Goal: Transaction & Acquisition: Obtain resource

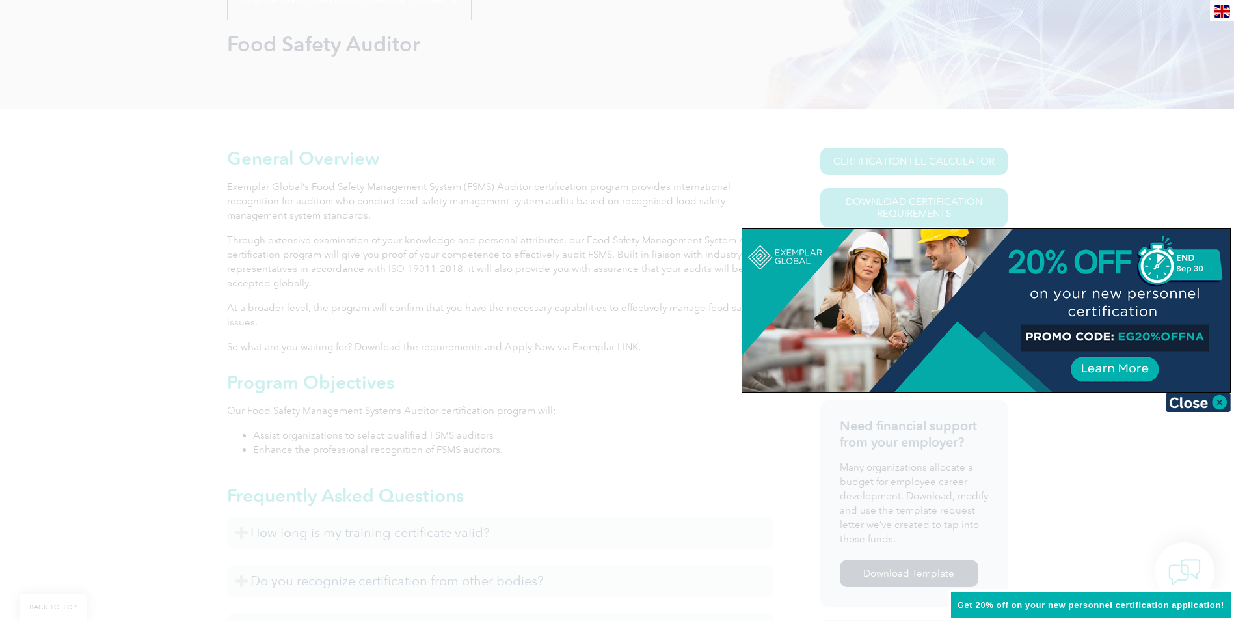
scroll to position [325, 0]
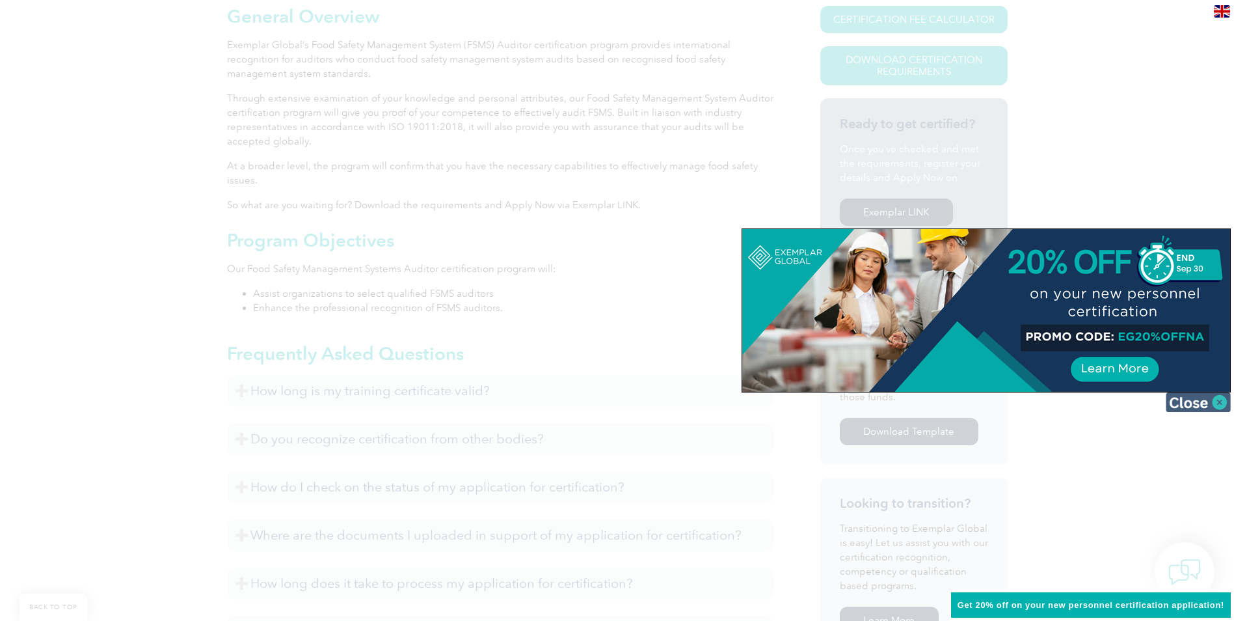
click at [1184, 402] on img at bounding box center [1198, 402] width 65 height 20
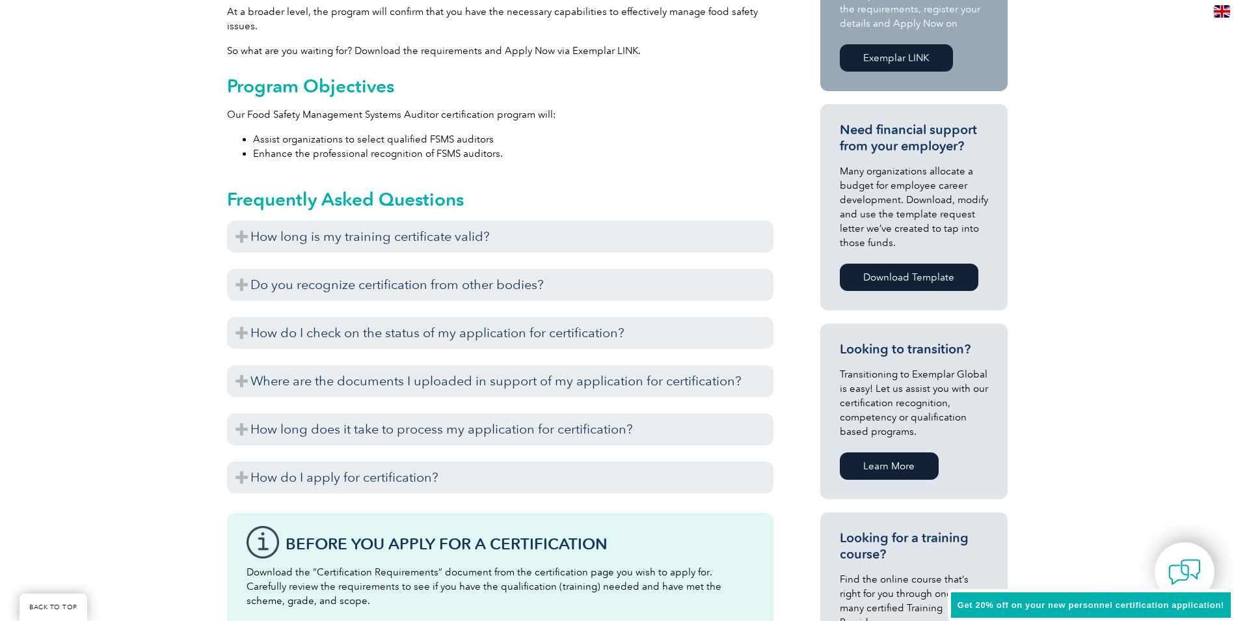
scroll to position [521, 0]
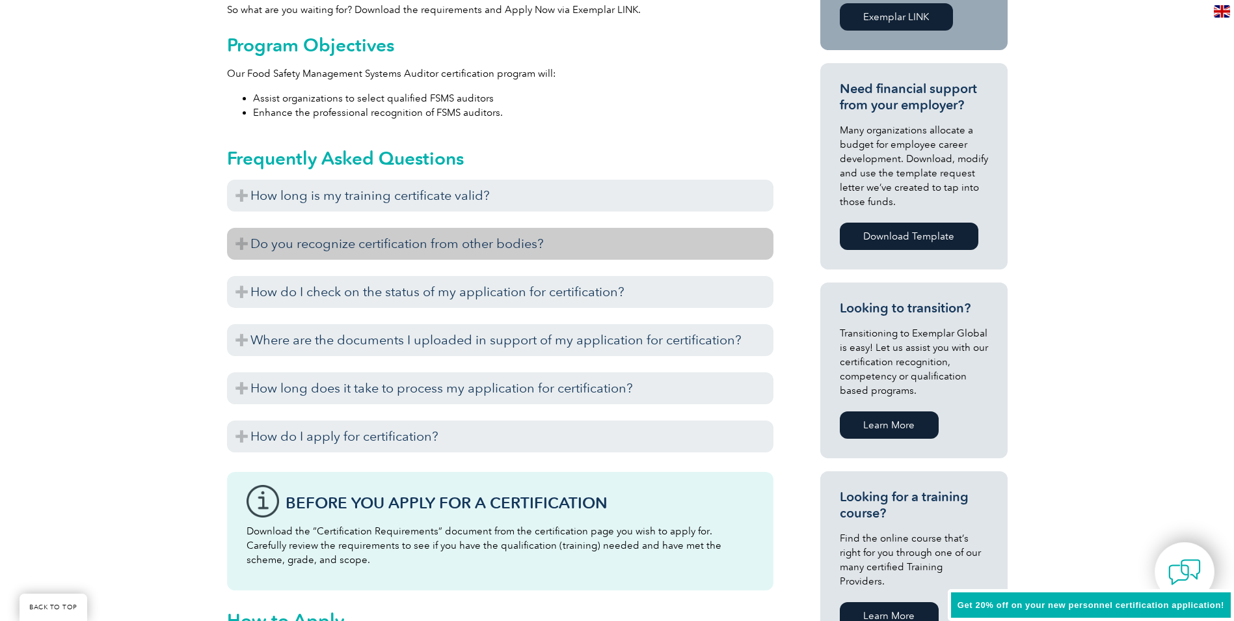
click at [243, 237] on h3 "Do you recognize certification from other bodies?" at bounding box center [500, 244] width 547 height 32
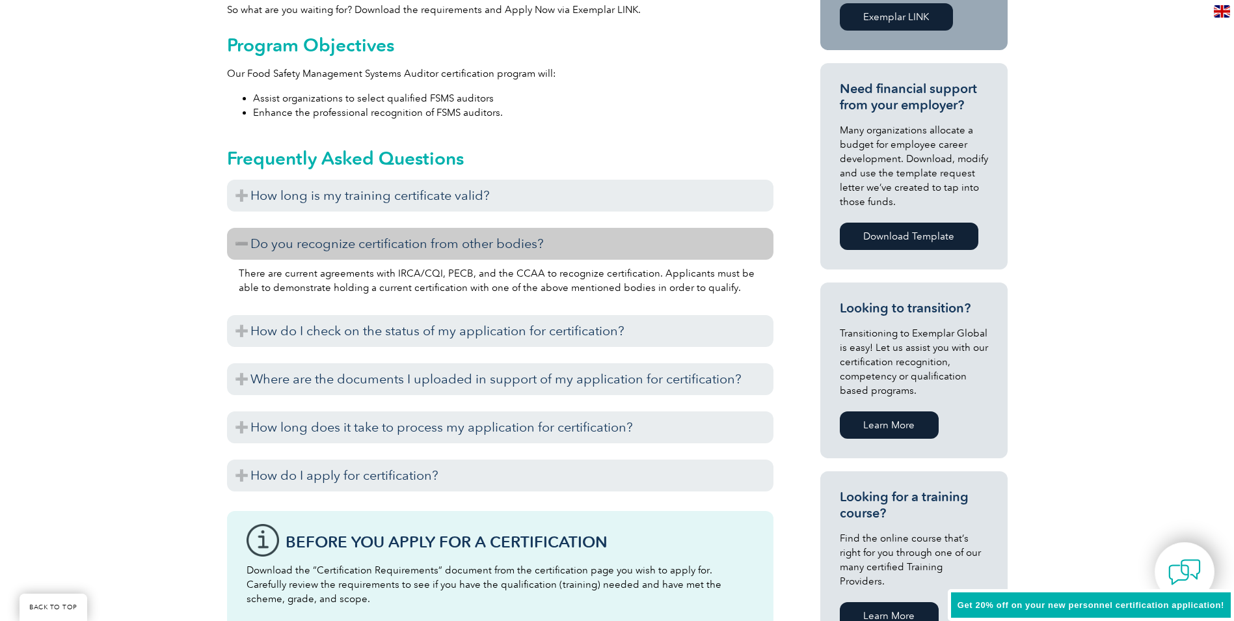
click at [243, 237] on h3 "Do you recognize certification from other bodies?" at bounding box center [500, 244] width 547 height 32
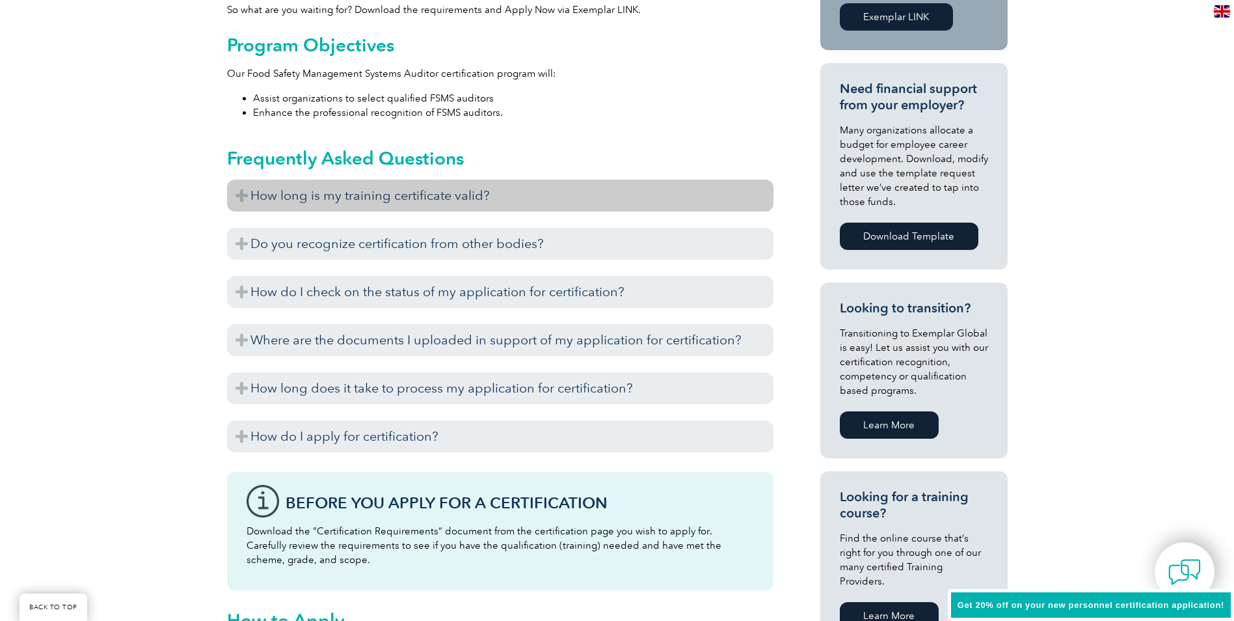
click at [239, 184] on h3 "How long is my training certificate valid?" at bounding box center [500, 196] width 547 height 32
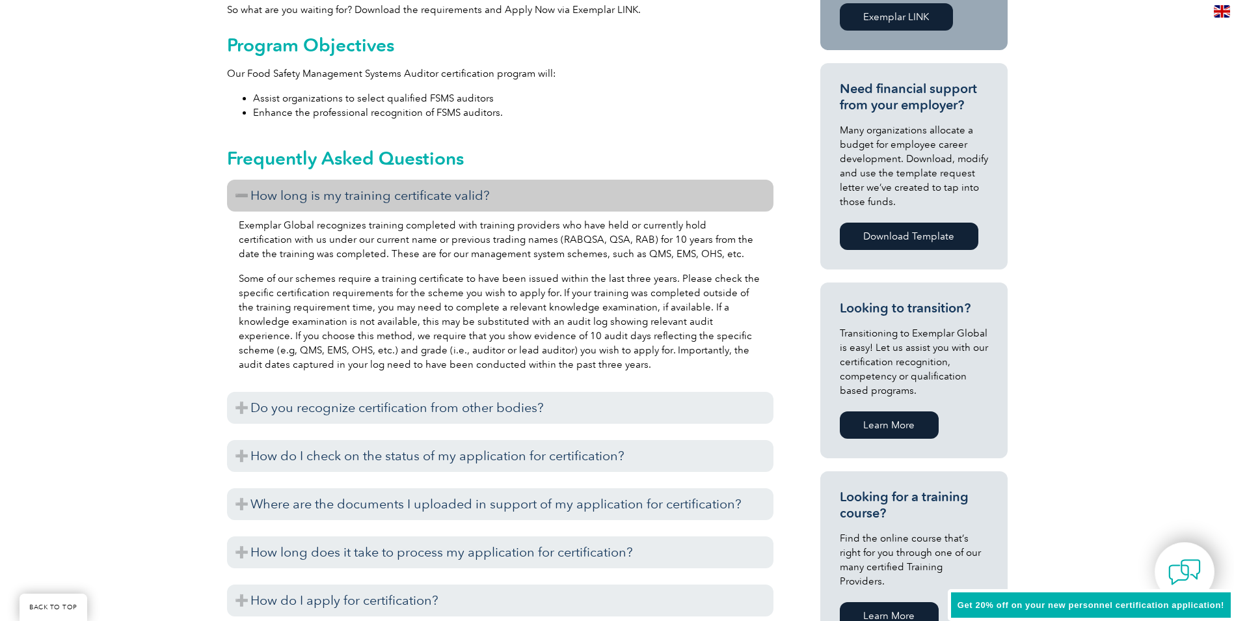
click at [239, 184] on h3 "How long is my training certificate valid?" at bounding box center [500, 196] width 547 height 32
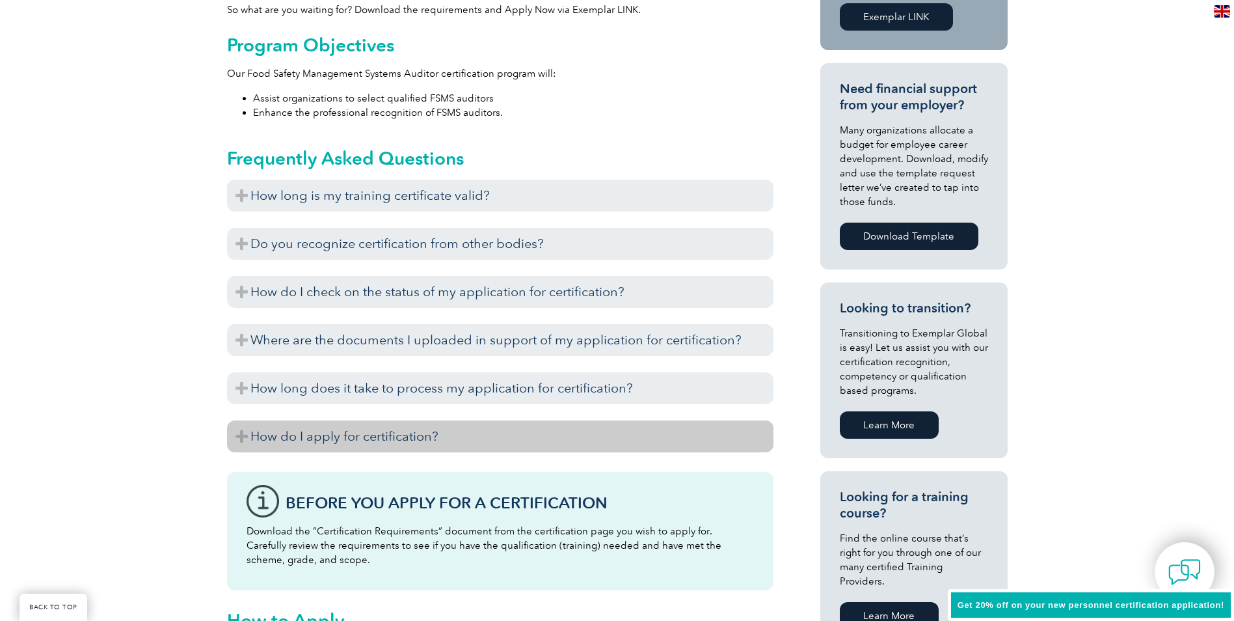
click at [243, 424] on h3 "How do I apply for certification?" at bounding box center [500, 436] width 547 height 32
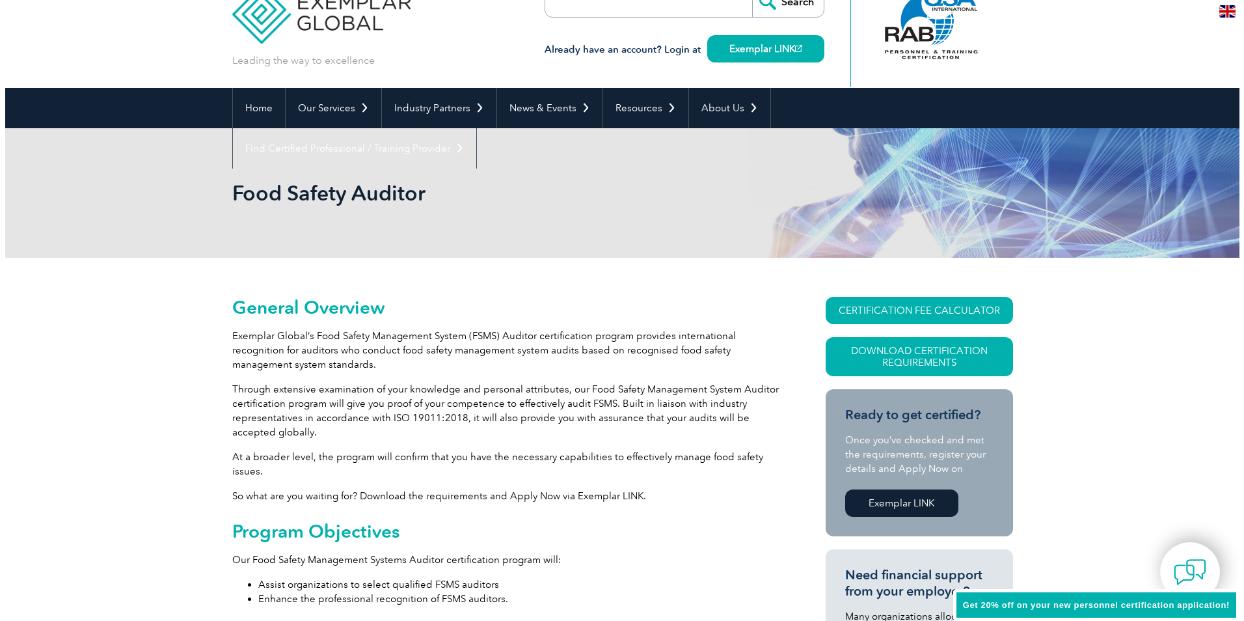
scroll to position [0, 0]
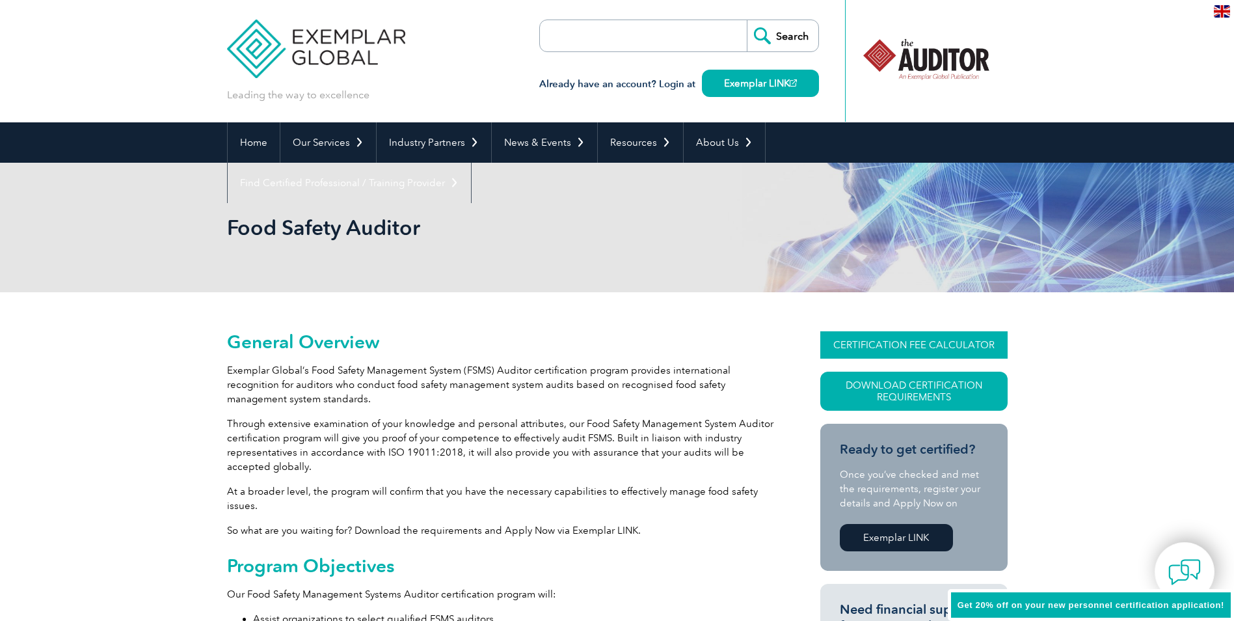
click at [969, 339] on link "CERTIFICATION FEE CALCULATOR" at bounding box center [913, 344] width 187 height 27
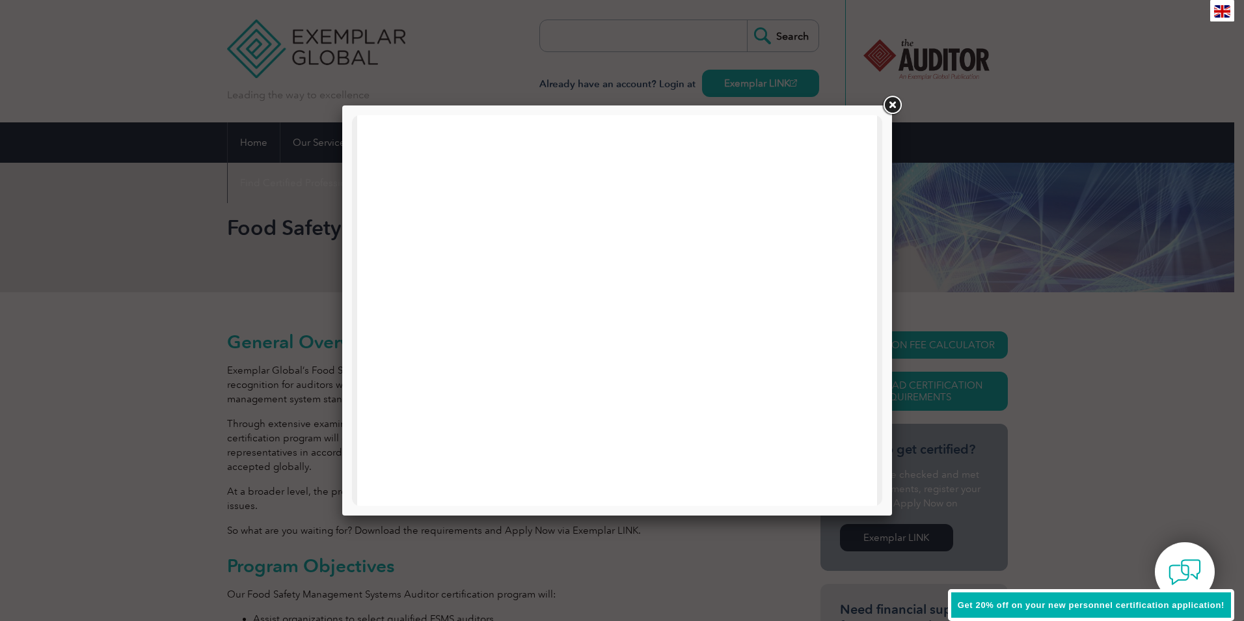
scroll to position [390, 0]
click at [898, 103] on link at bounding box center [891, 105] width 23 height 23
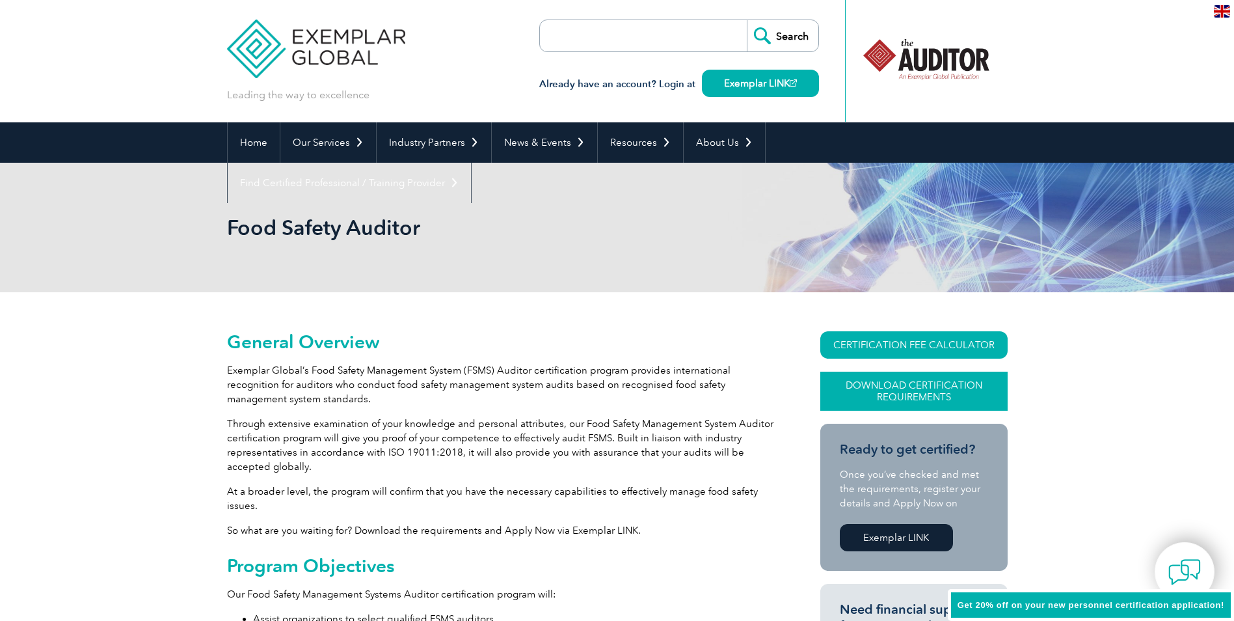
click at [901, 405] on link "Download Certification Requirements" at bounding box center [913, 391] width 187 height 39
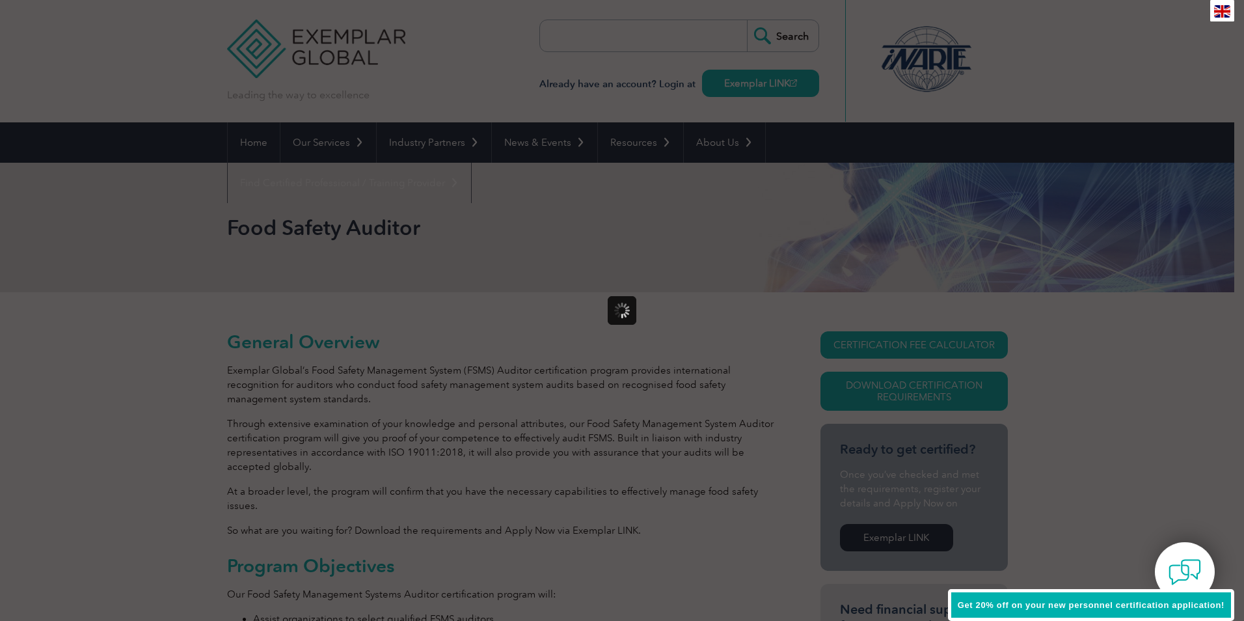
scroll to position [0, 0]
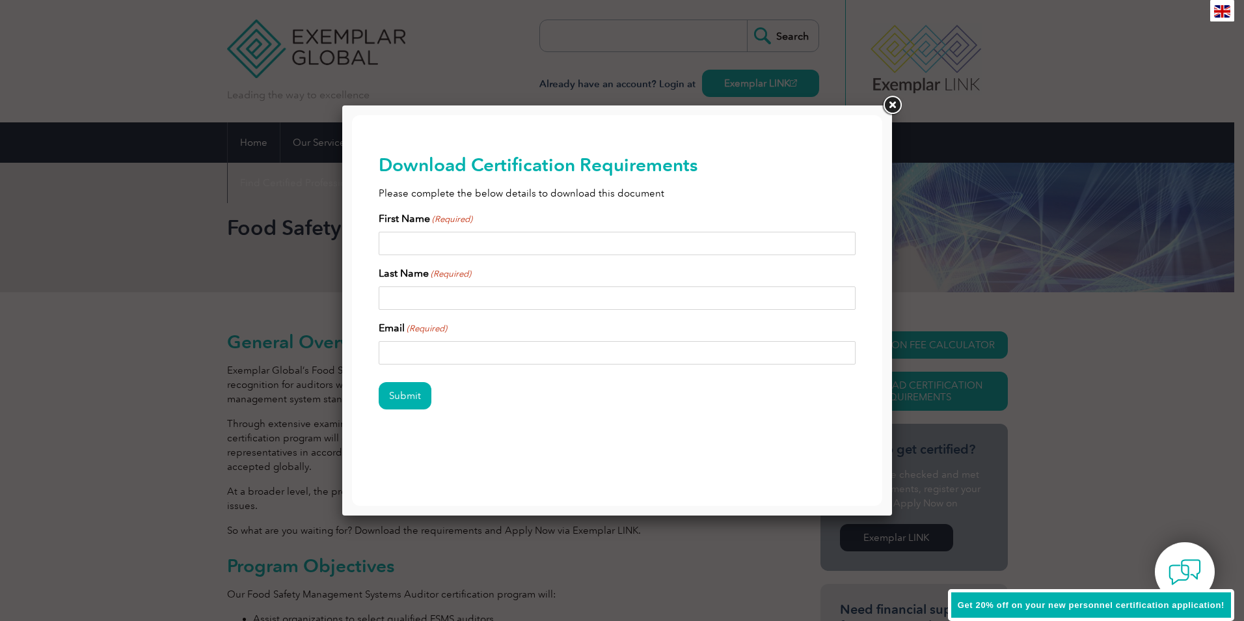
click at [455, 237] on input "First Name (Required)" at bounding box center [618, 243] width 478 height 23
type input "Gerren Collymore"
type input "Collymore"
type input "gerrenc@yahoo.com"
click at [412, 394] on input "Submit" at bounding box center [405, 395] width 53 height 27
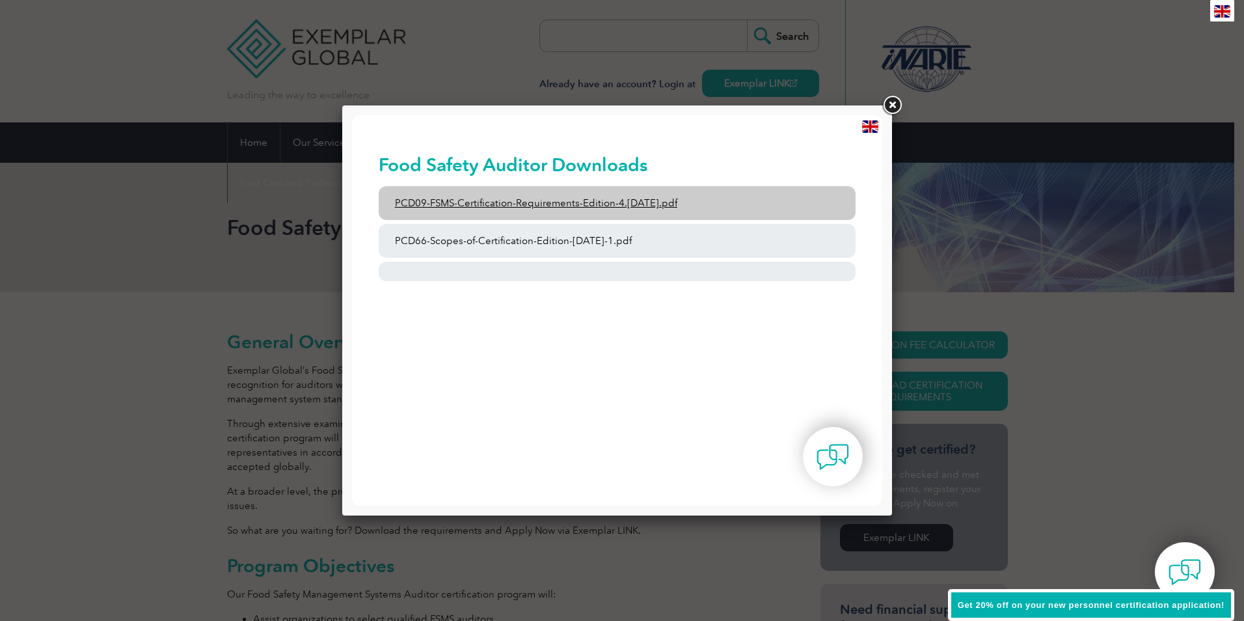
click at [523, 212] on link "PCD09-FSMS-Certification-Requirements-Edition-4.2-March-2023.pdf" at bounding box center [618, 203] width 478 height 34
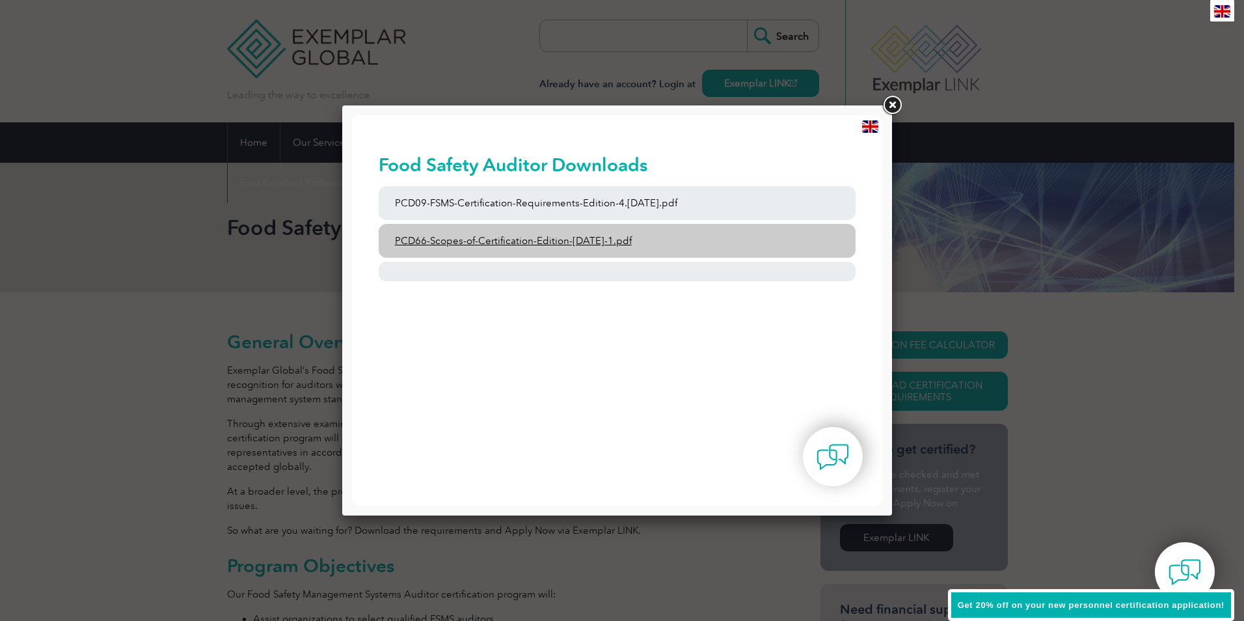
click at [601, 237] on link "PCD66-Scopes-of-Certification-Edition-6-September-2023-1.pdf" at bounding box center [618, 241] width 478 height 34
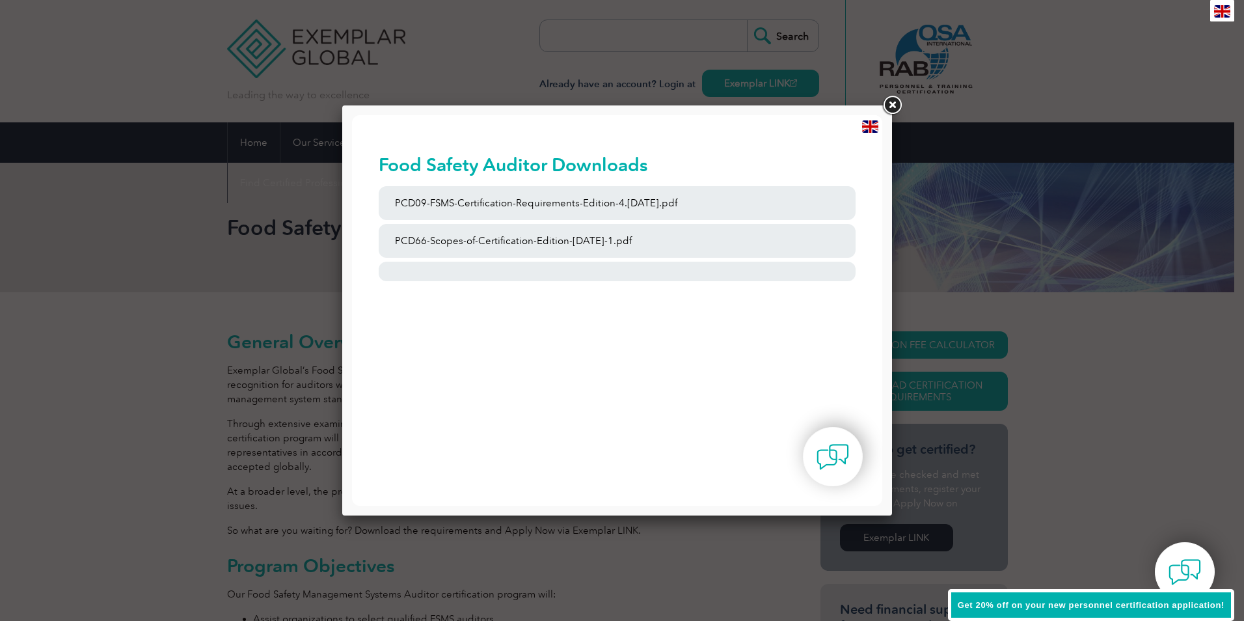
click at [898, 106] on link at bounding box center [891, 105] width 23 height 23
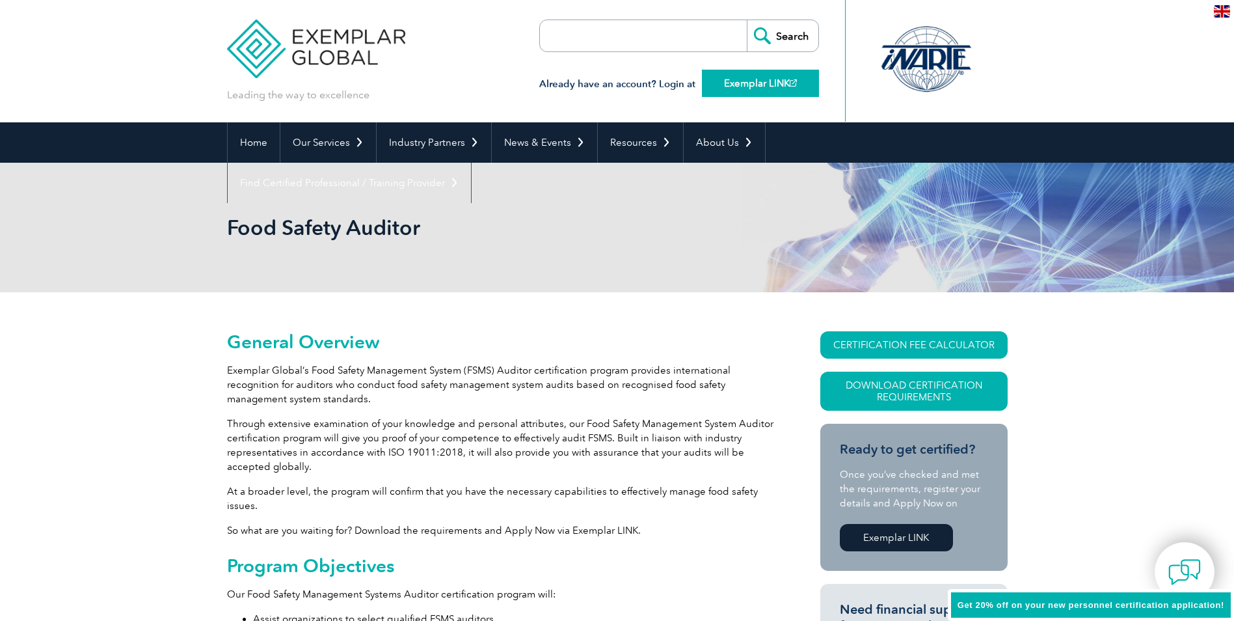
click at [729, 78] on link "Exemplar LINK" at bounding box center [760, 83] width 117 height 27
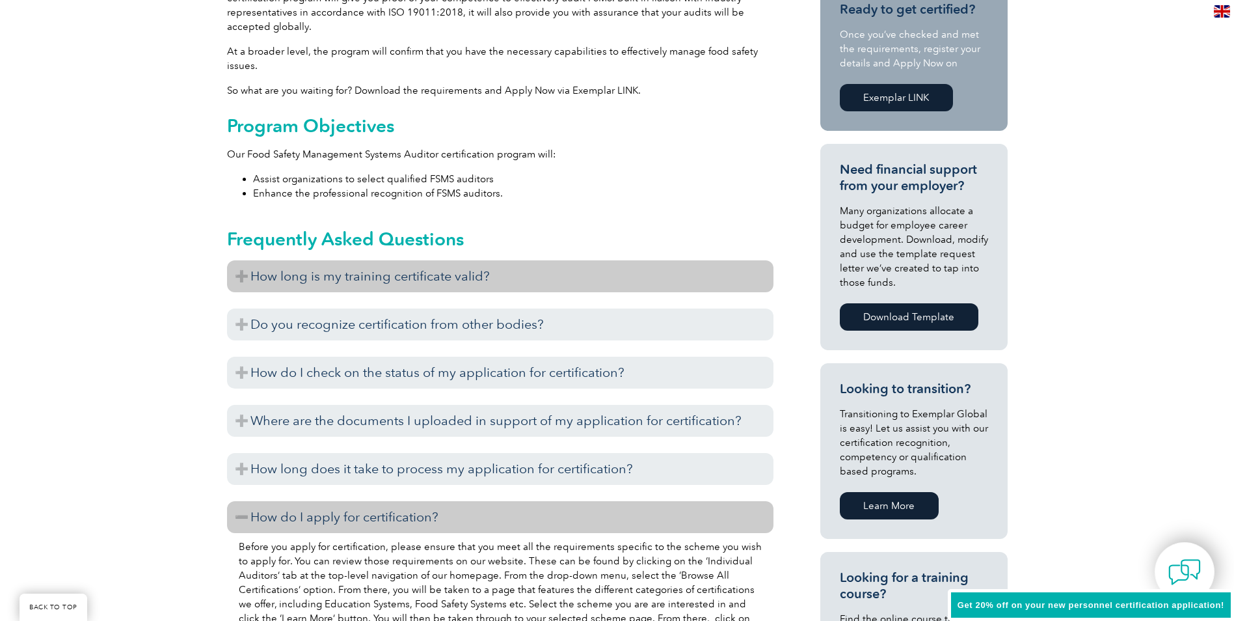
scroll to position [455, 0]
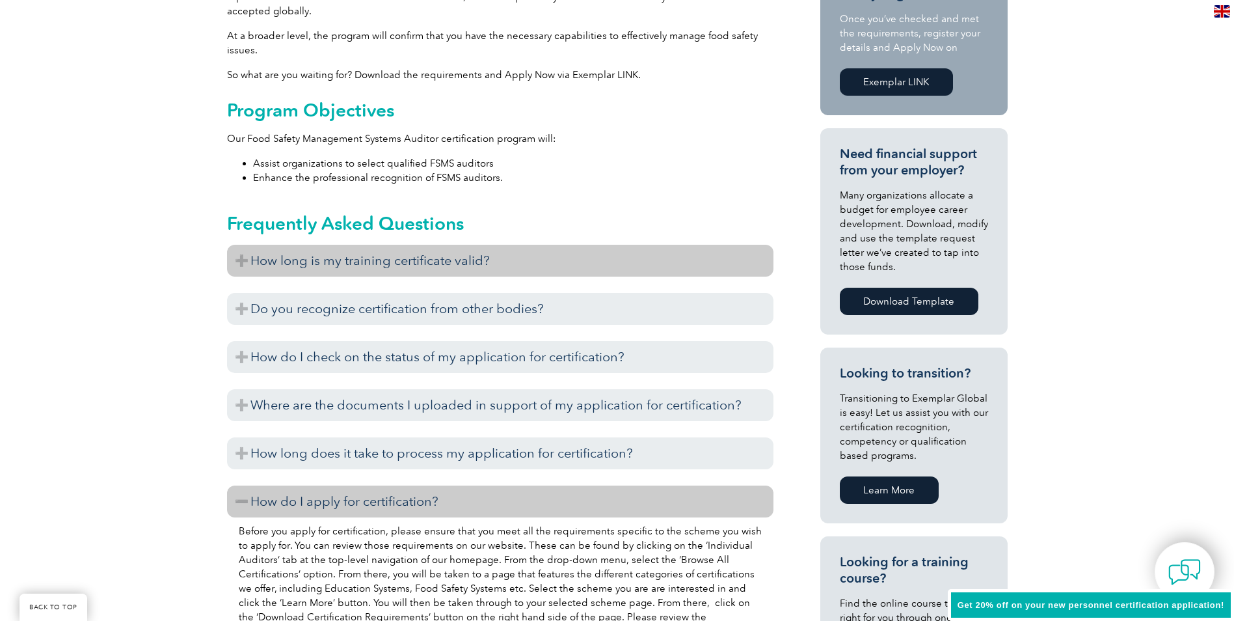
click at [444, 258] on h3 "How long is my training certificate valid?" at bounding box center [500, 261] width 547 height 32
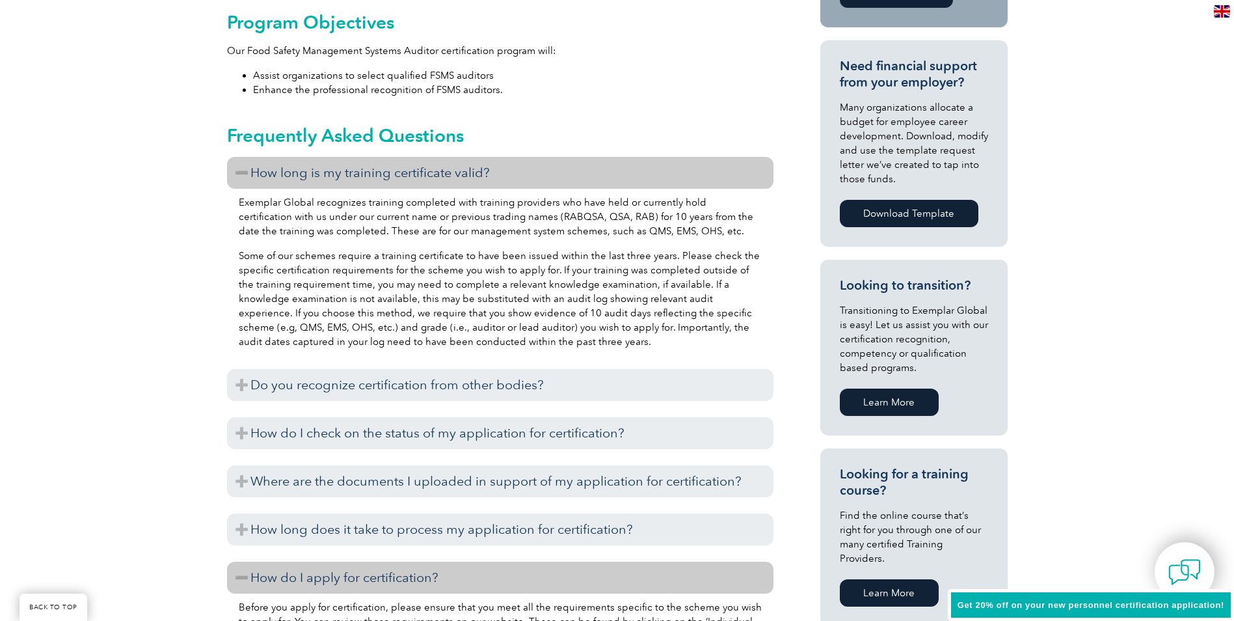
scroll to position [521, 0]
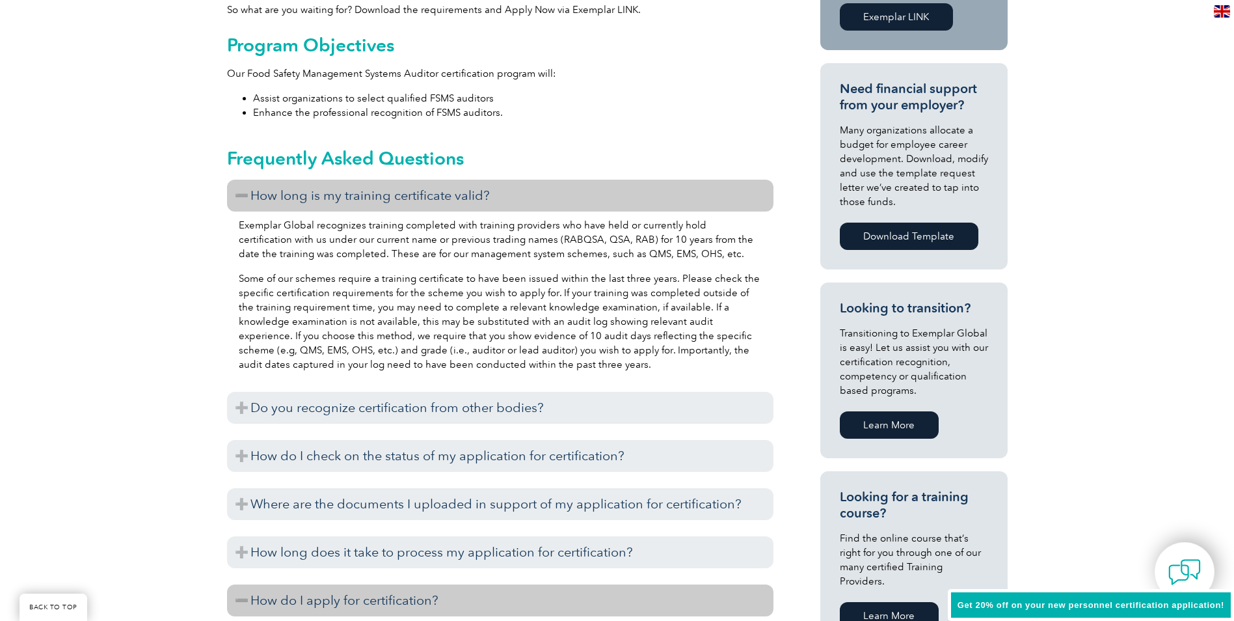
click at [895, 602] on link "Learn More" at bounding box center [889, 615] width 99 height 27
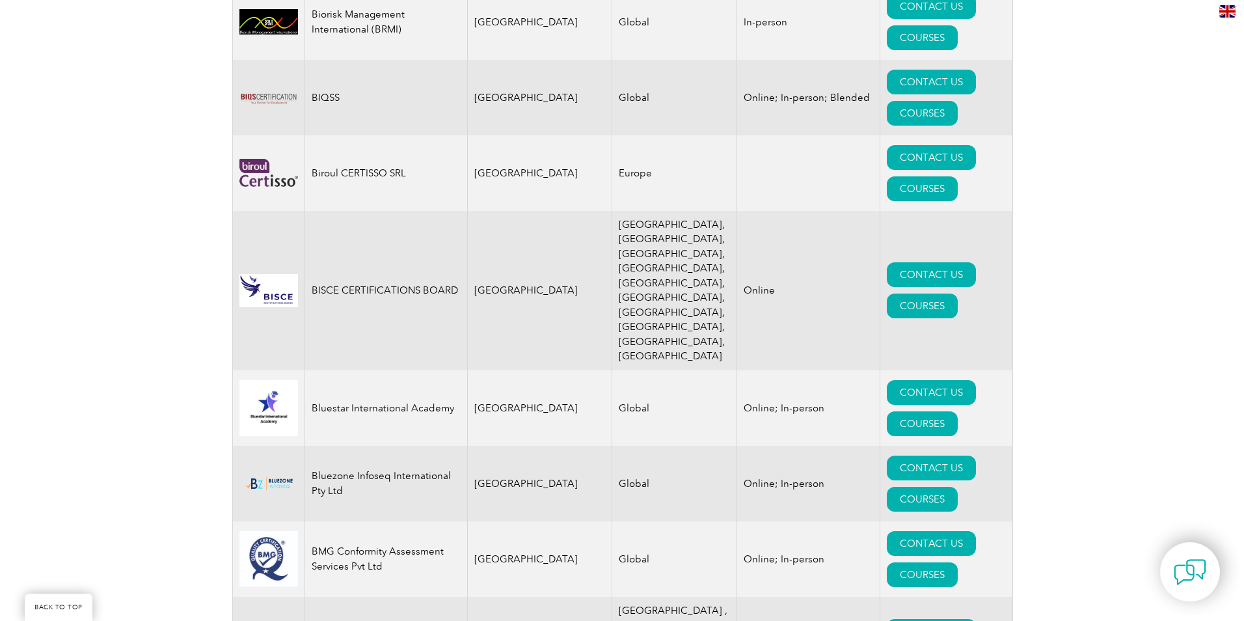
scroll to position [2755, 0]
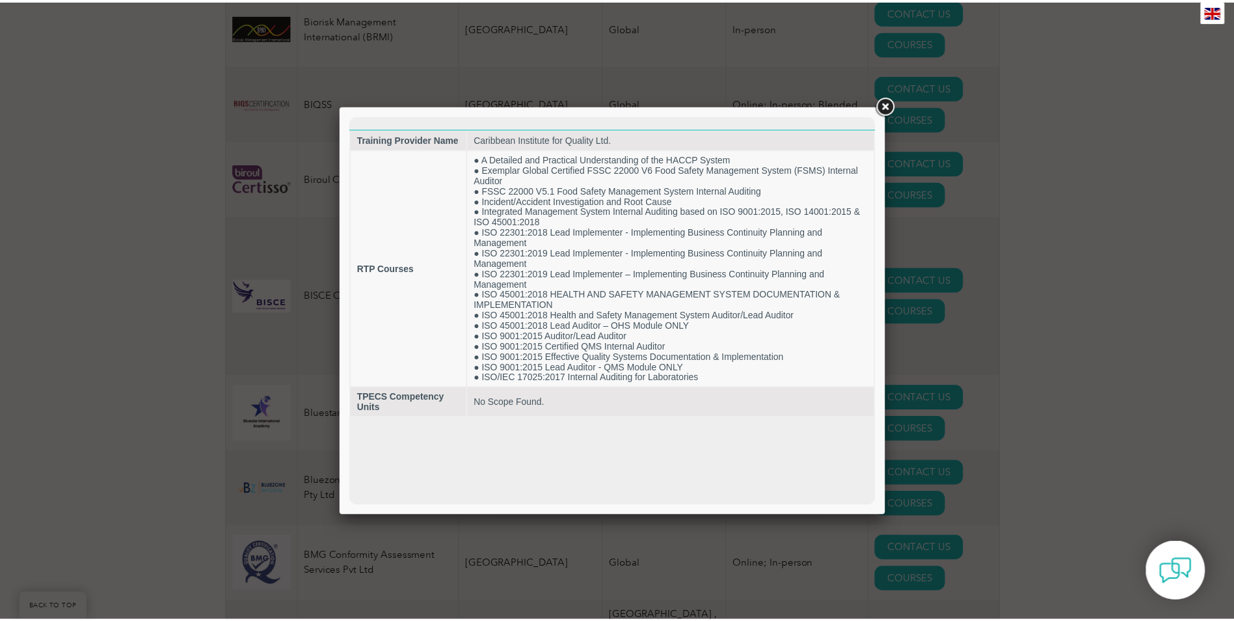
scroll to position [0, 0]
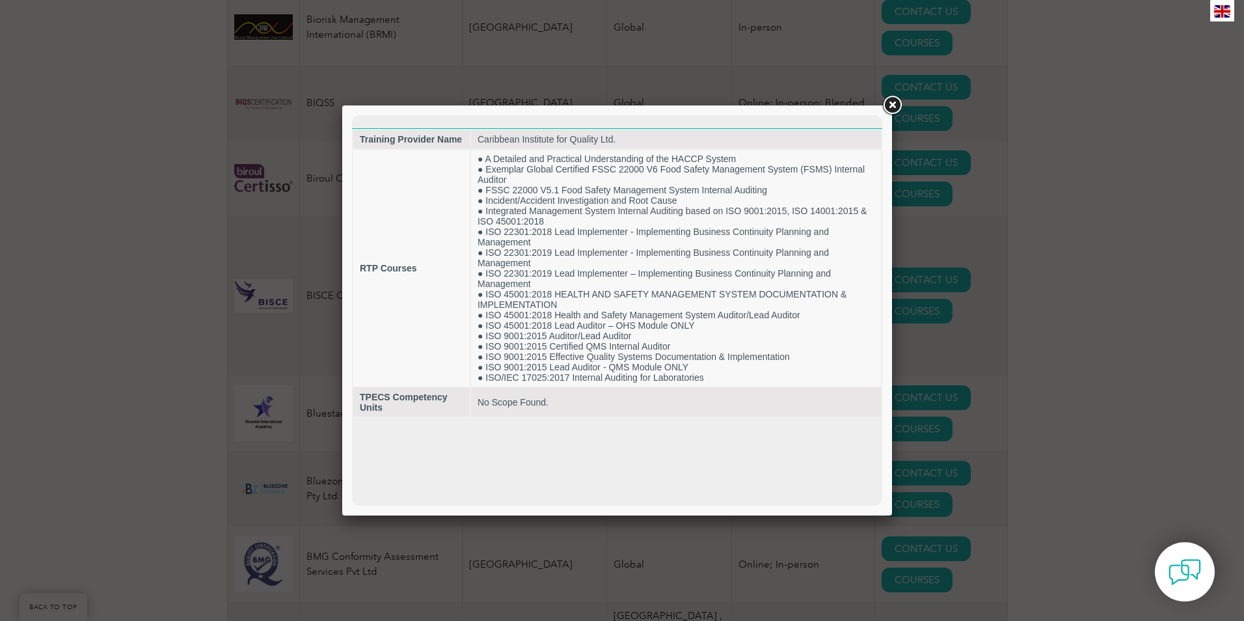
click at [1118, 85] on div at bounding box center [622, 310] width 1244 height 621
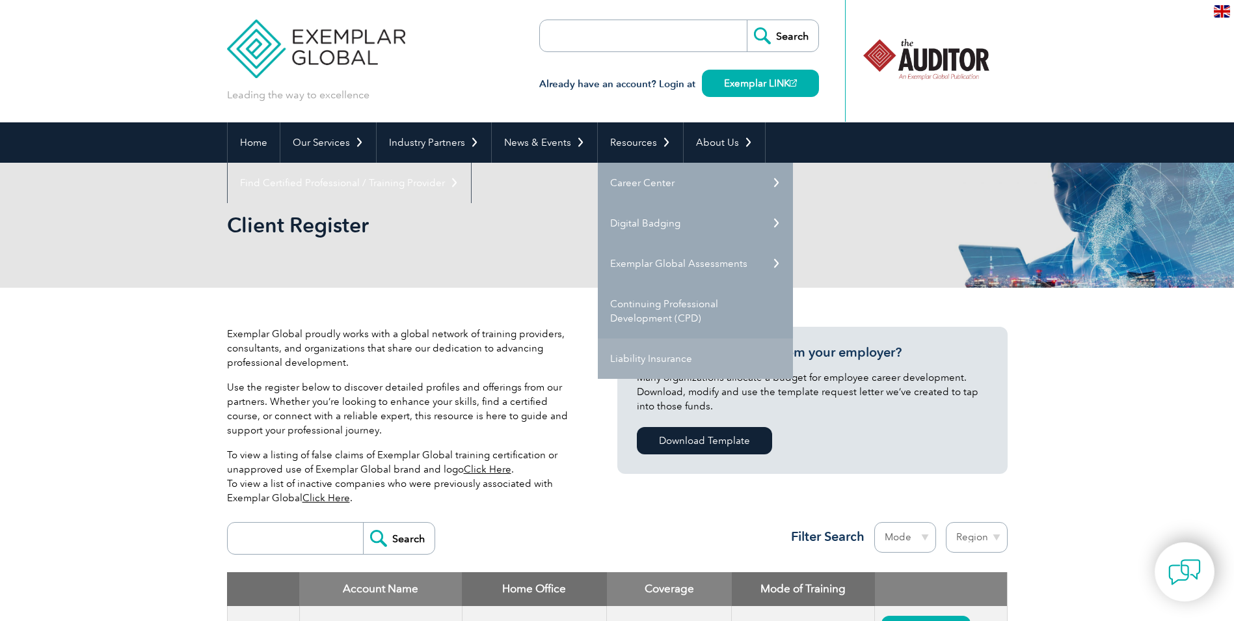
click at [645, 353] on link "Liability Insurance" at bounding box center [695, 358] width 195 height 40
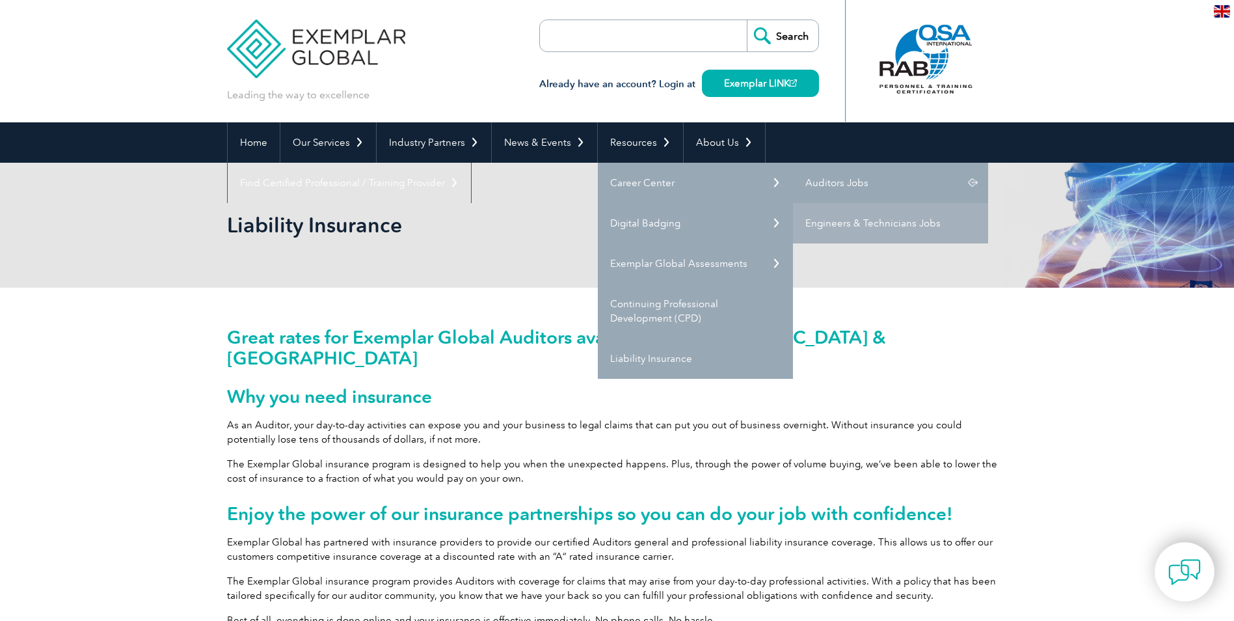
click at [823, 181] on link "Auditors Jobs" at bounding box center [890, 183] width 195 height 40
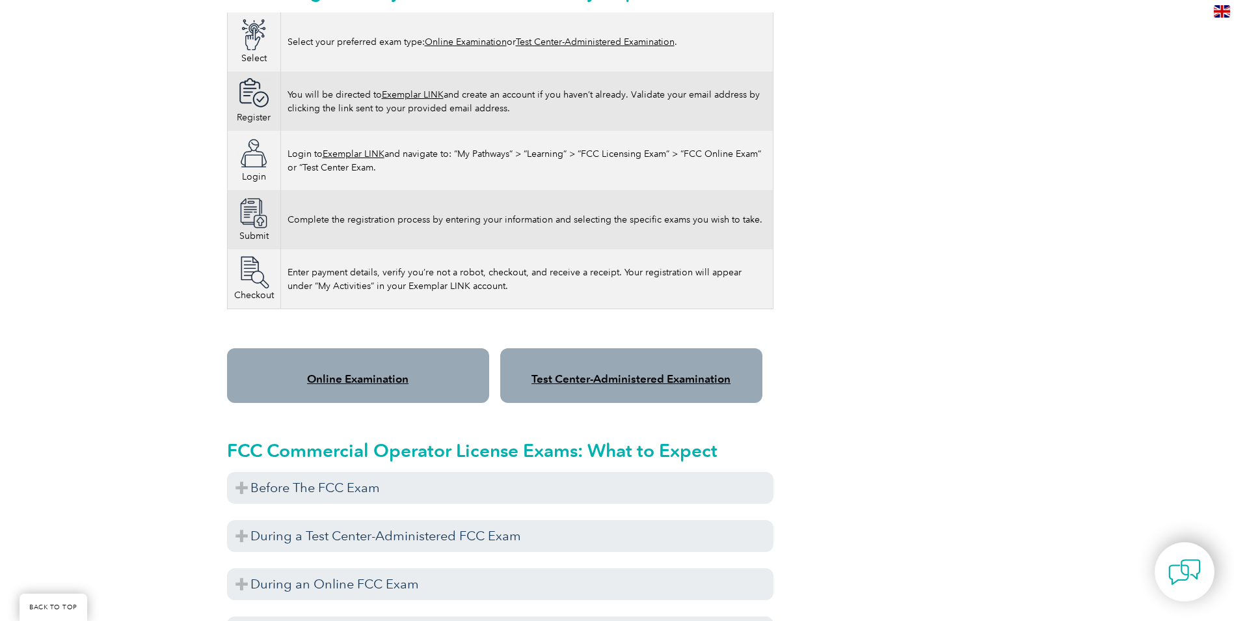
scroll to position [846, 0]
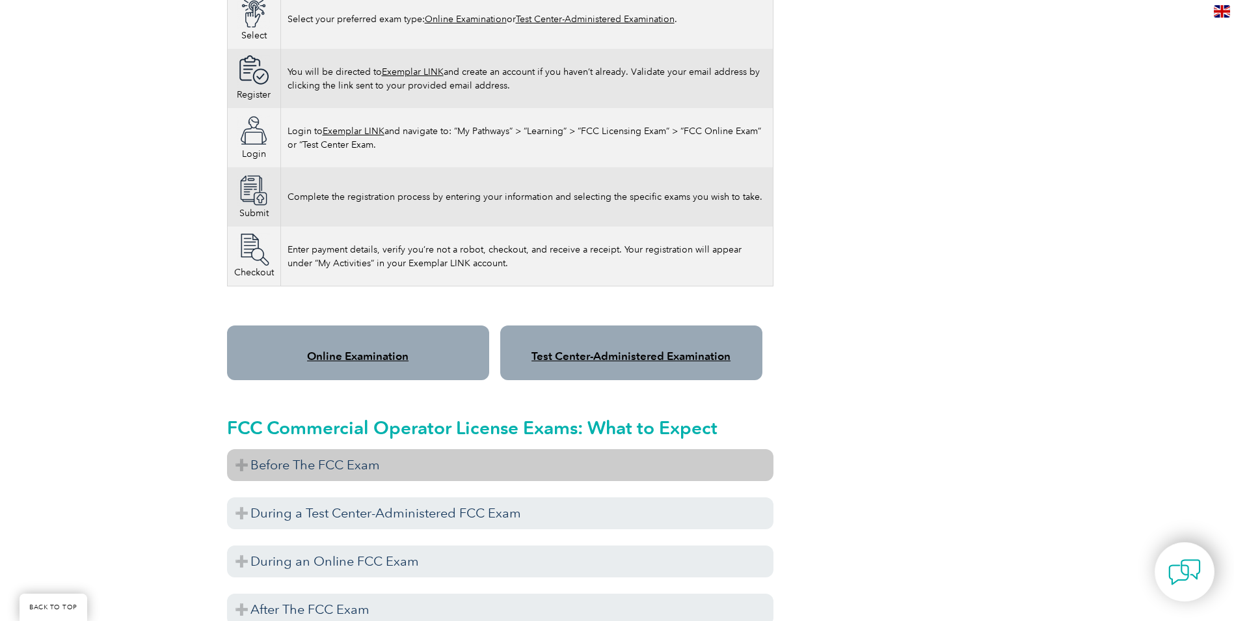
click at [247, 450] on h3 "Before The FCC Exam" at bounding box center [500, 465] width 547 height 32
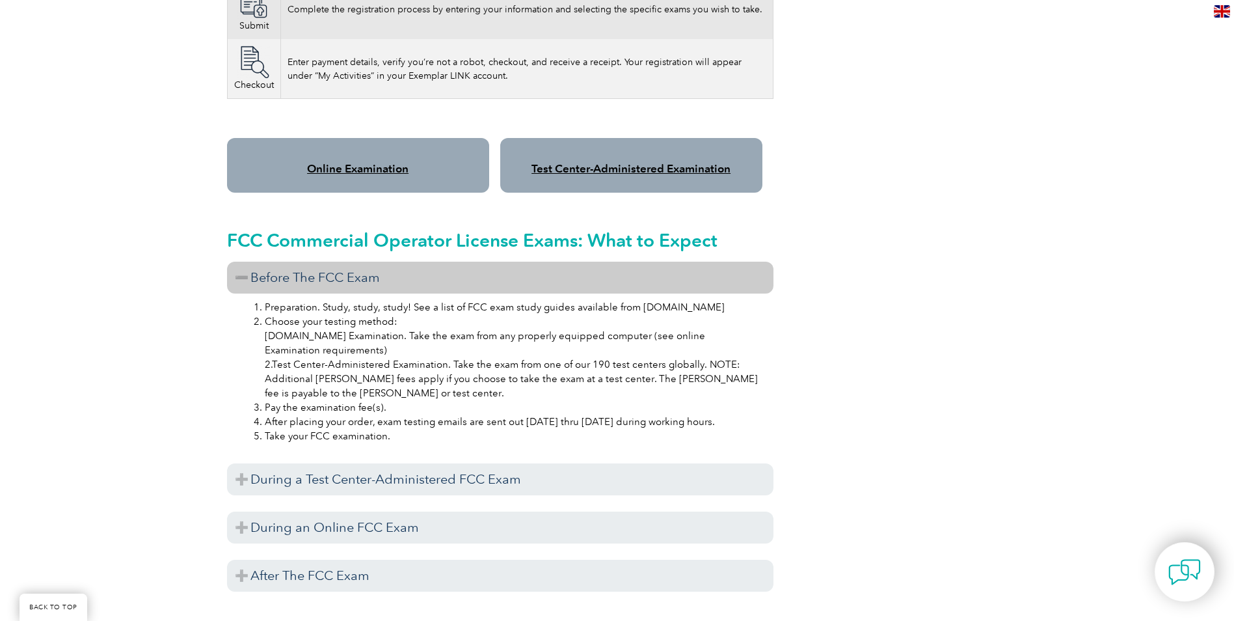
scroll to position [1041, 0]
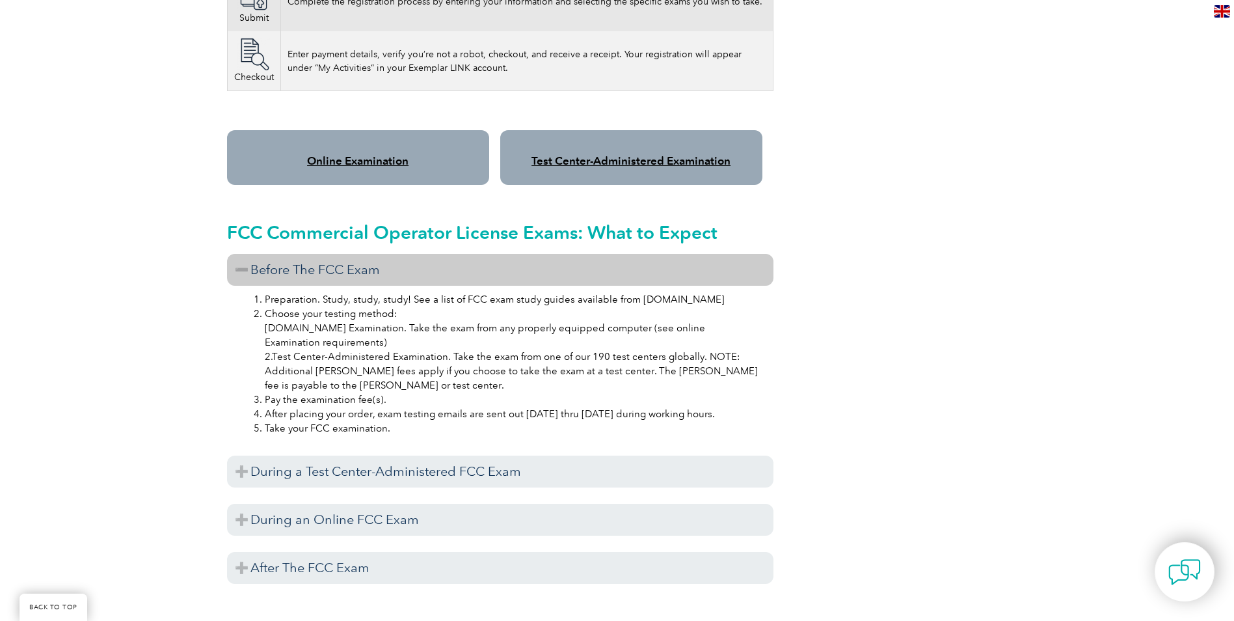
click at [245, 440] on div "FCC Commercial Operator License Exams: What to Expect Before The FCC Exam Prepa…" at bounding box center [500, 397] width 547 height 386
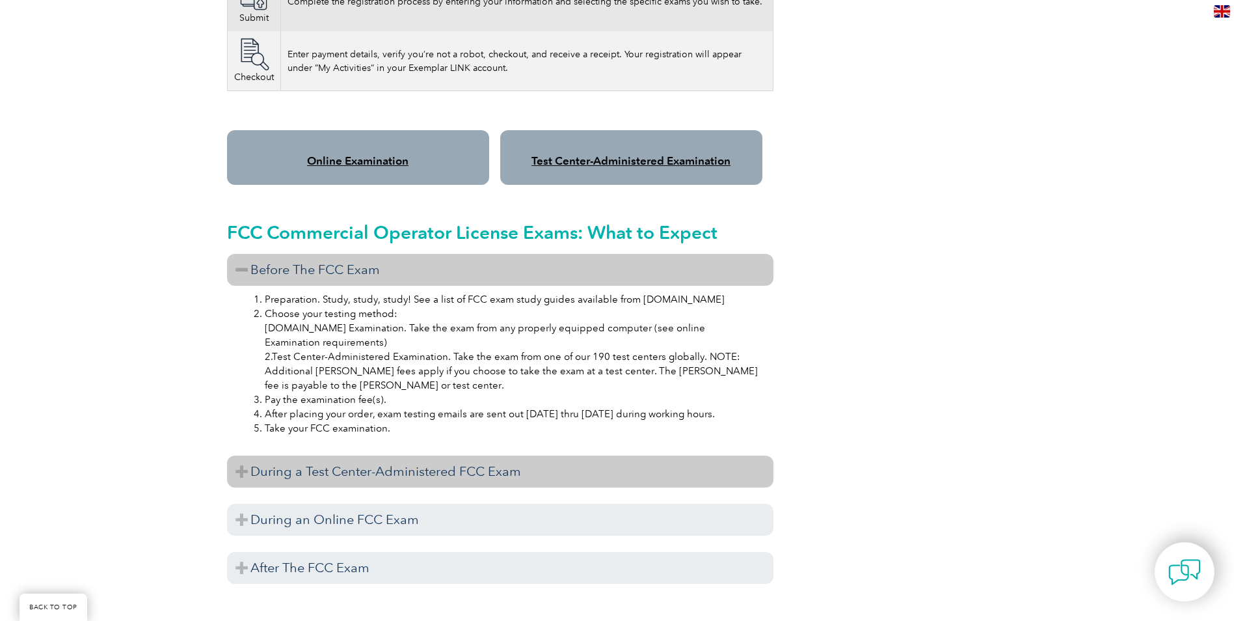
click at [247, 455] on h3 "During a Test Center-Administered FCC Exam" at bounding box center [500, 471] width 547 height 32
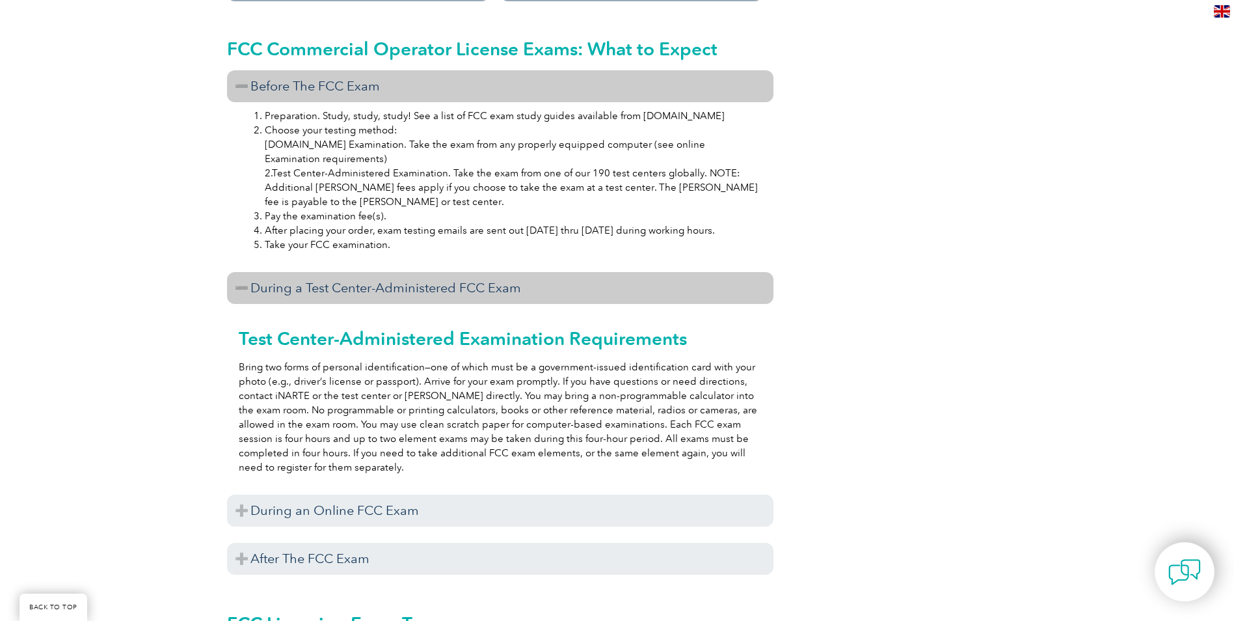
scroll to position [1236, 0]
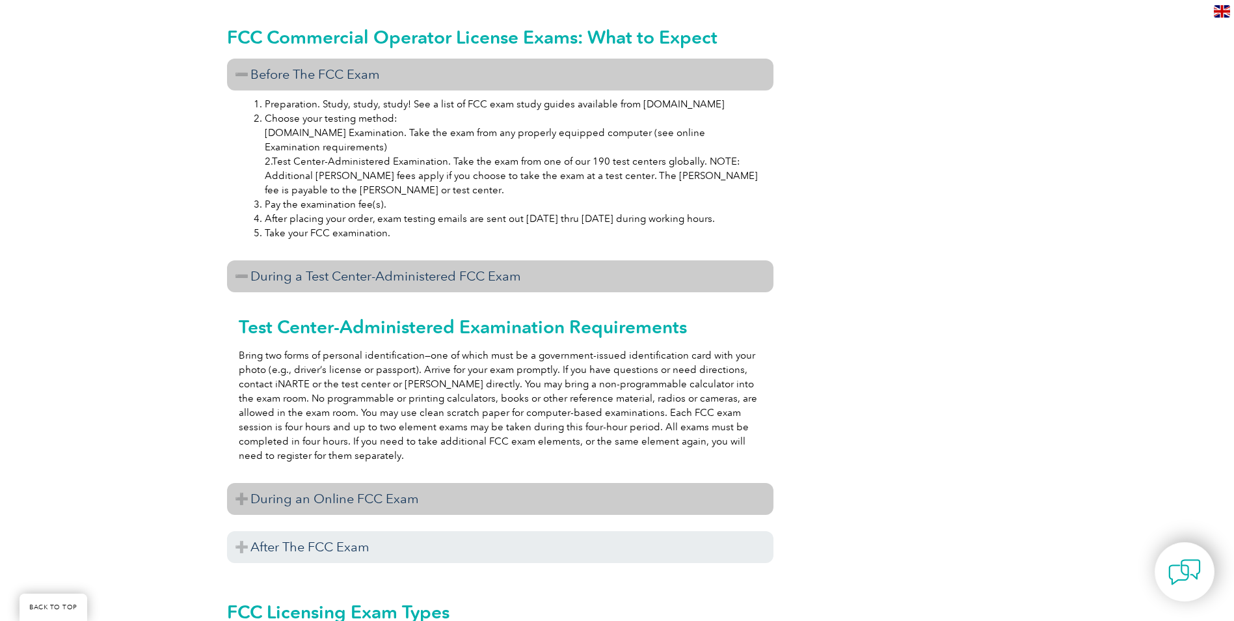
click at [243, 483] on h3 "During an Online FCC Exam" at bounding box center [500, 499] width 547 height 32
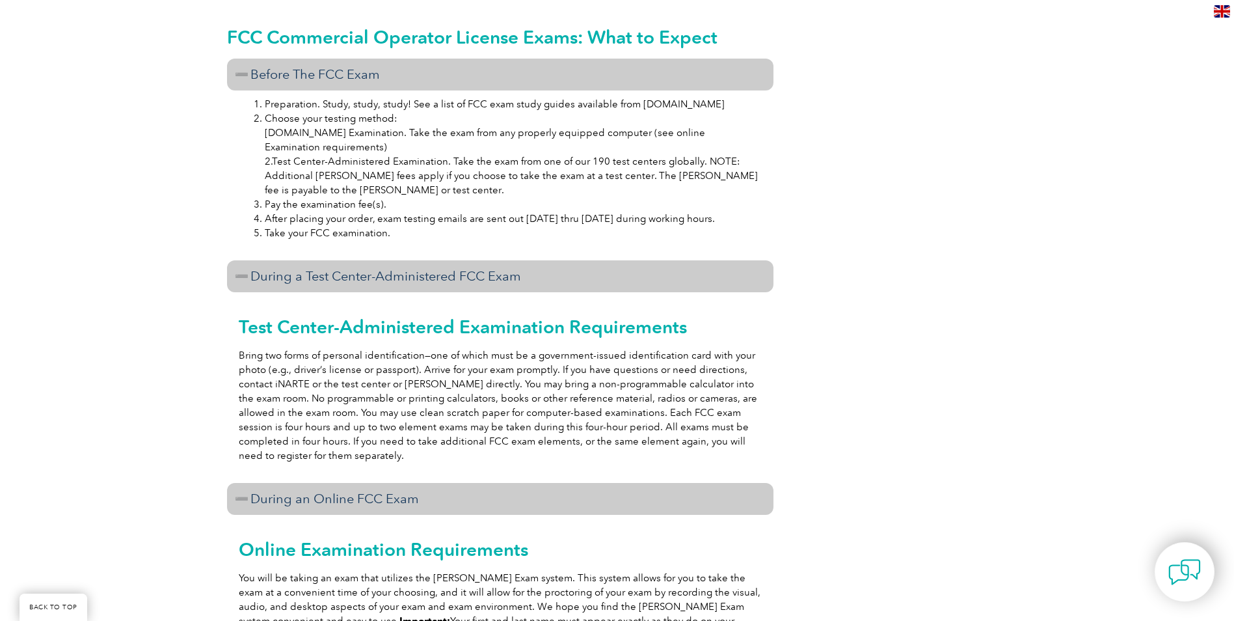
click at [243, 483] on h3 "During an Online FCC Exam" at bounding box center [500, 499] width 547 height 32
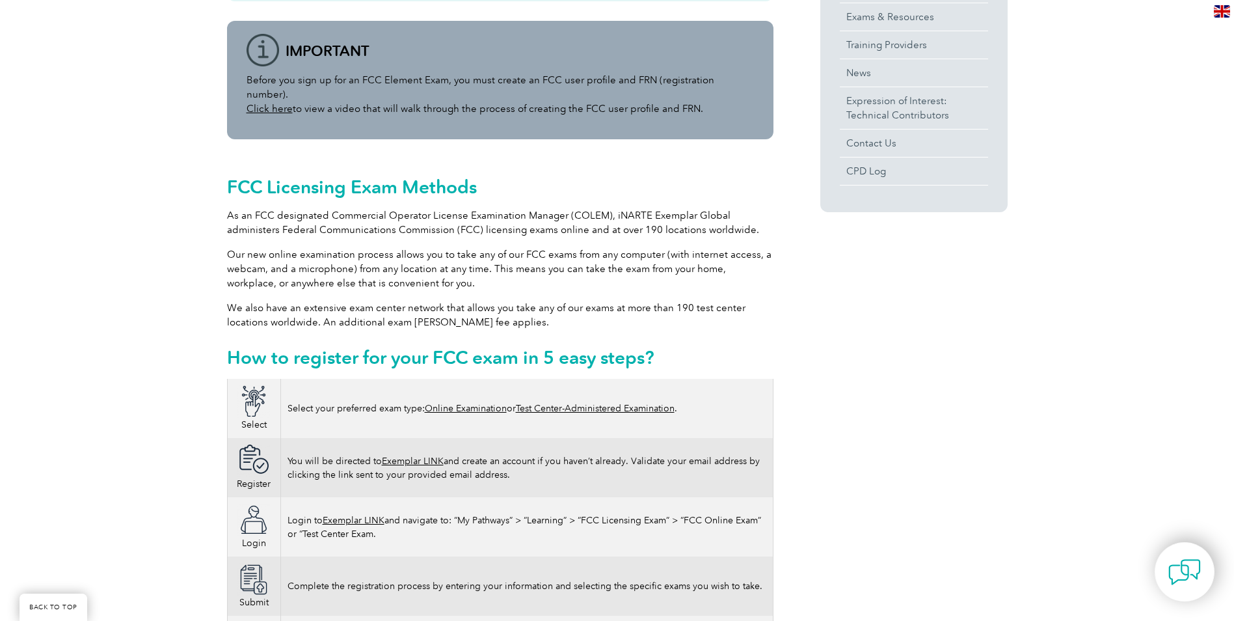
scroll to position [455, 0]
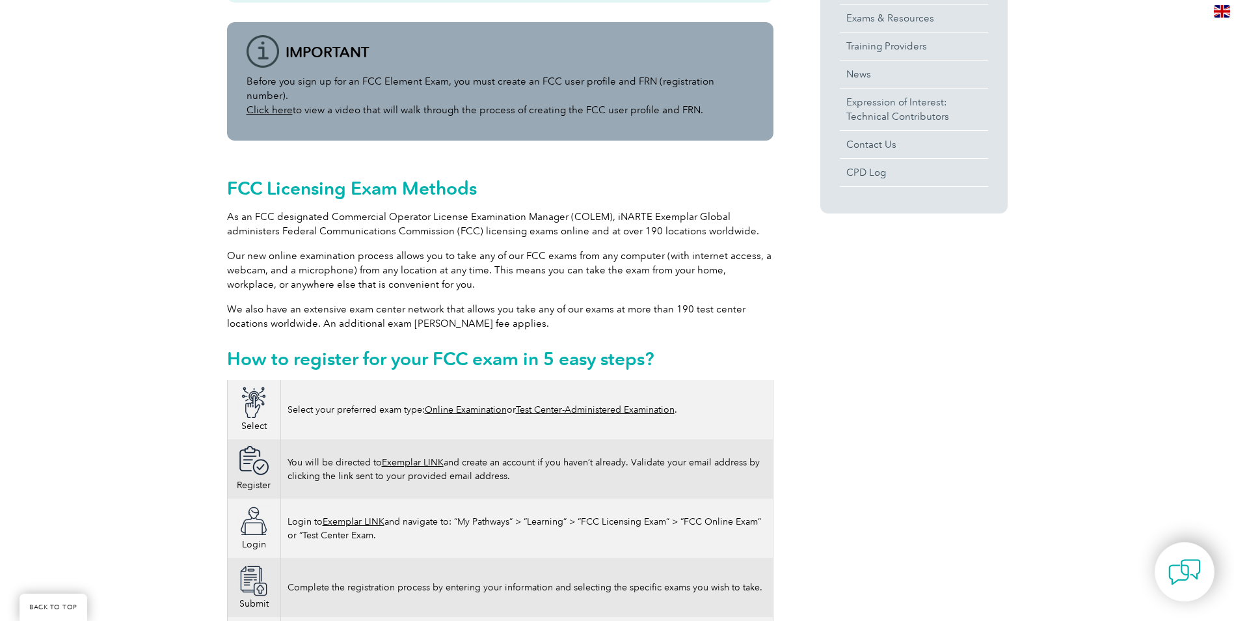
click at [445, 404] on link "Online Examination" at bounding box center [466, 409] width 82 height 11
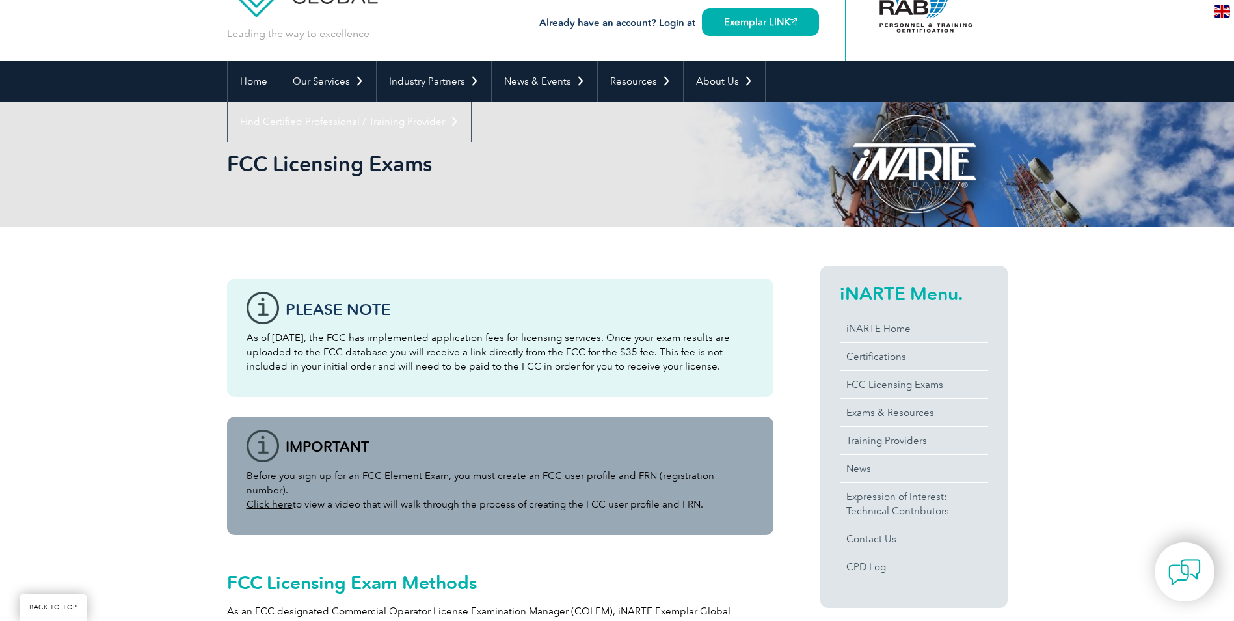
scroll to position [0, 0]
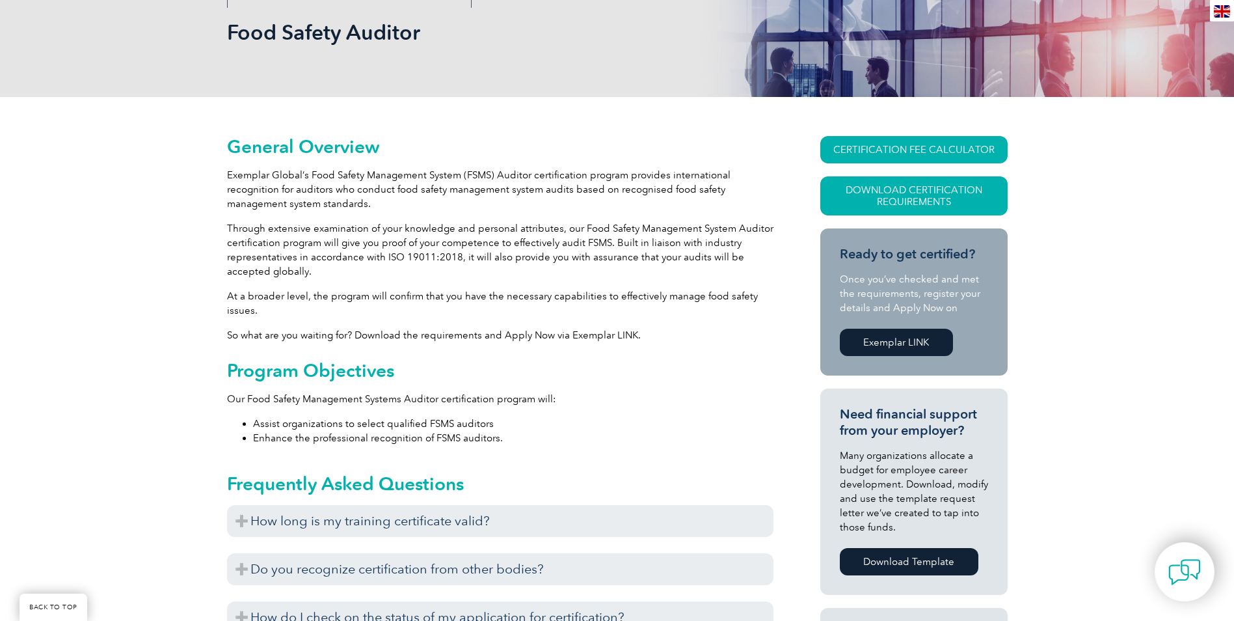
scroll to position [260, 0]
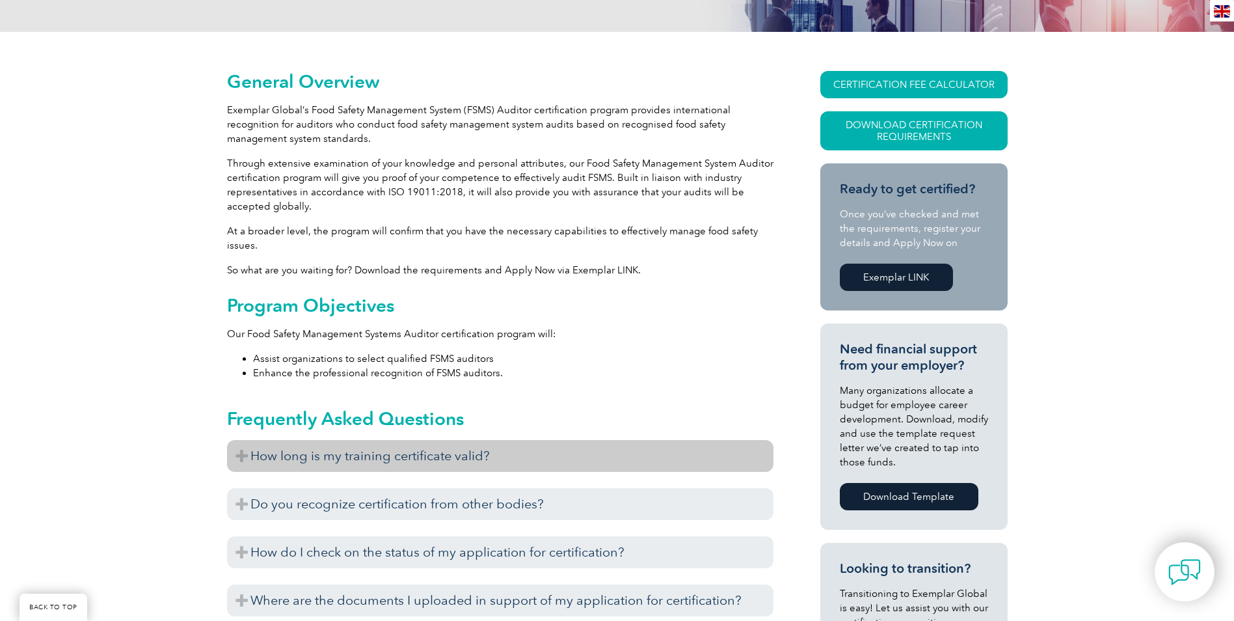
click at [455, 466] on h3 "How long is my training certificate valid?" at bounding box center [500, 456] width 547 height 32
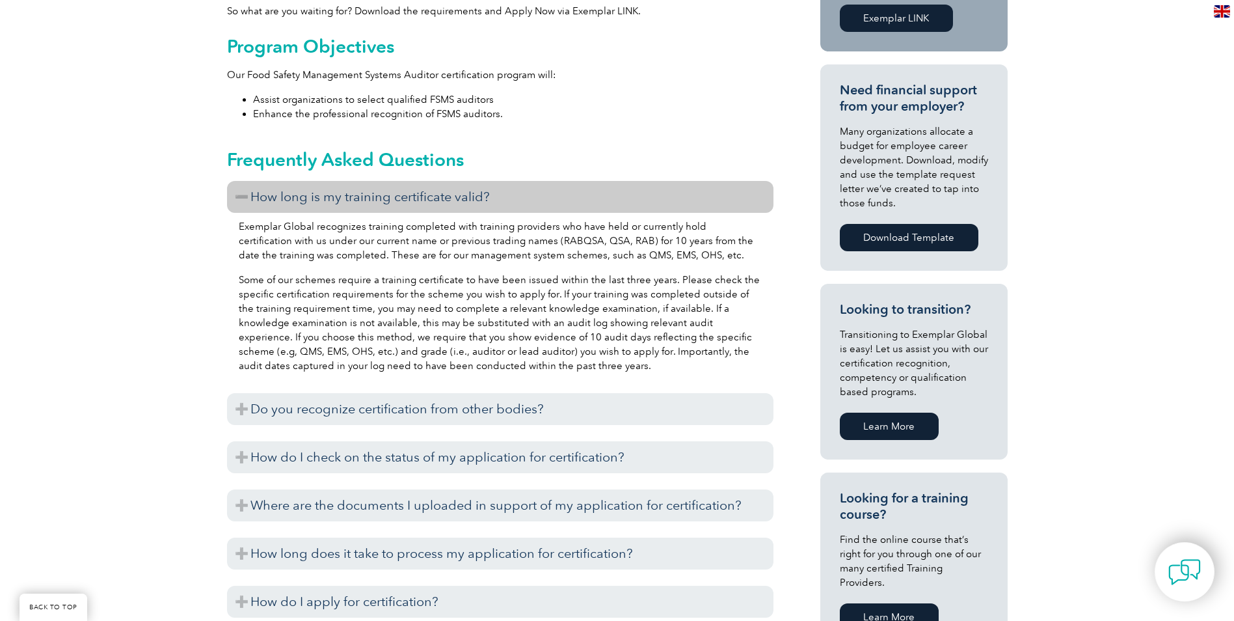
scroll to position [521, 0]
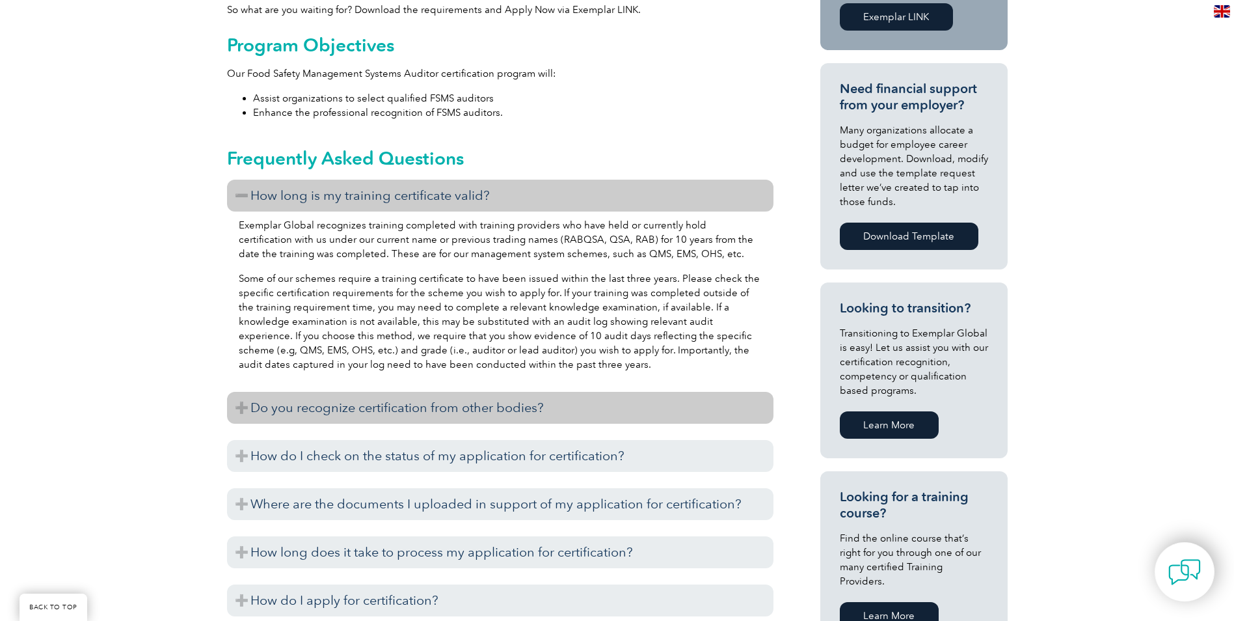
click at [248, 411] on h3 "Do you recognize certification from other bodies?" at bounding box center [500, 408] width 547 height 32
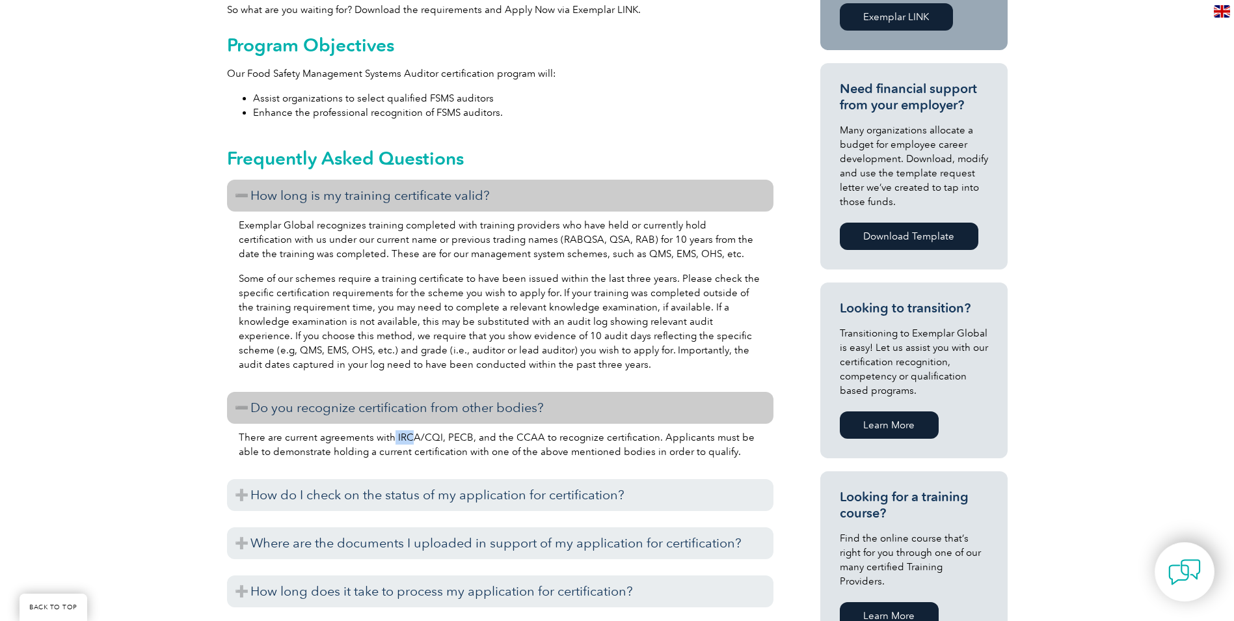
drag, startPoint x: 392, startPoint y: 434, endPoint x: 413, endPoint y: 437, distance: 20.4
click at [413, 437] on p "There are current agreements with IRCA/CQI, PECB, and the CCAA to recognize cer…" at bounding box center [500, 444] width 523 height 29
drag, startPoint x: 413, startPoint y: 437, endPoint x: 379, endPoint y: 433, distance: 33.5
click at [379, 433] on p "There are current agreements with IRCA/CQI, PECB, and the CCAA to recognize cer…" at bounding box center [500, 444] width 523 height 29
drag, startPoint x: 393, startPoint y: 436, endPoint x: 437, endPoint y: 434, distance: 44.3
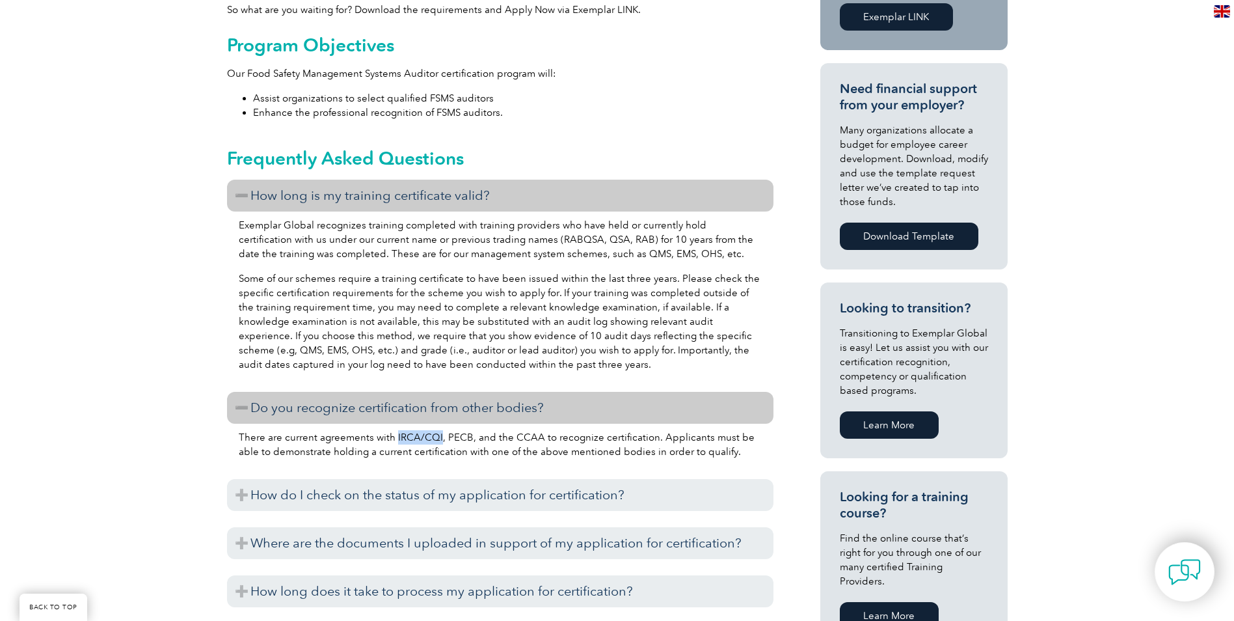
click at [437, 434] on p "There are current agreements with IRCA/CQI, PECB, and the CCAA to recognize cer…" at bounding box center [500, 444] width 523 height 29
drag, startPoint x: 437, startPoint y: 434, endPoint x: 428, endPoint y: 432, distance: 9.3
copy p "IRCA/CQI"
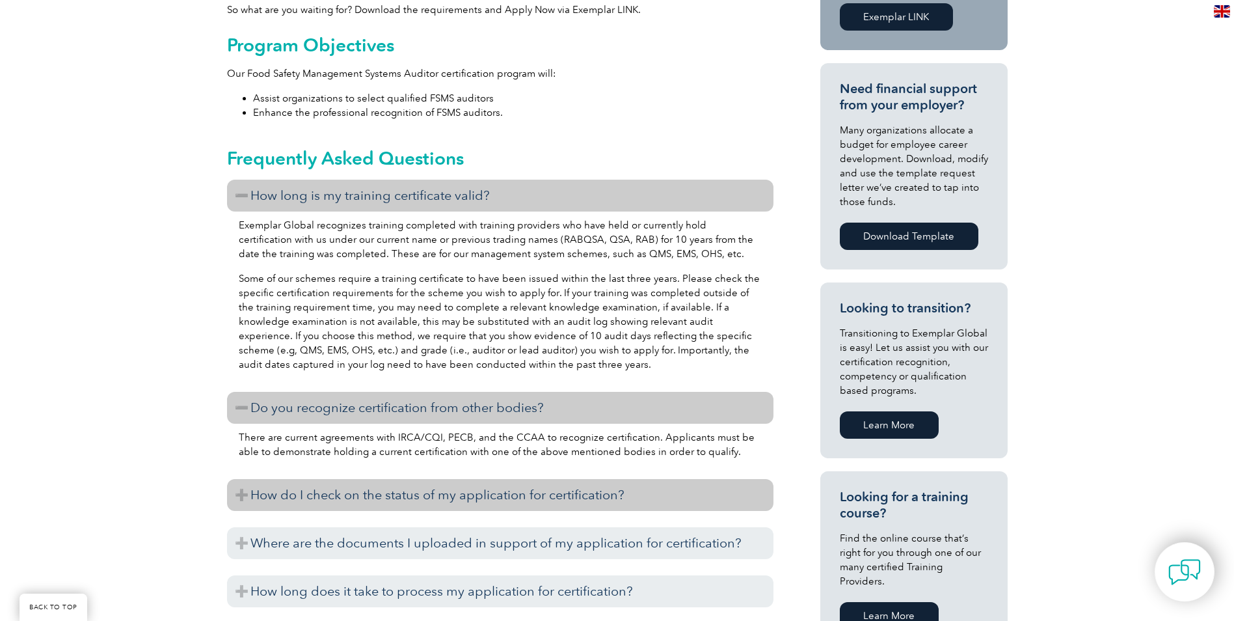
click at [340, 500] on h3 "How do I check on the status of my application for certification?" at bounding box center [500, 495] width 547 height 32
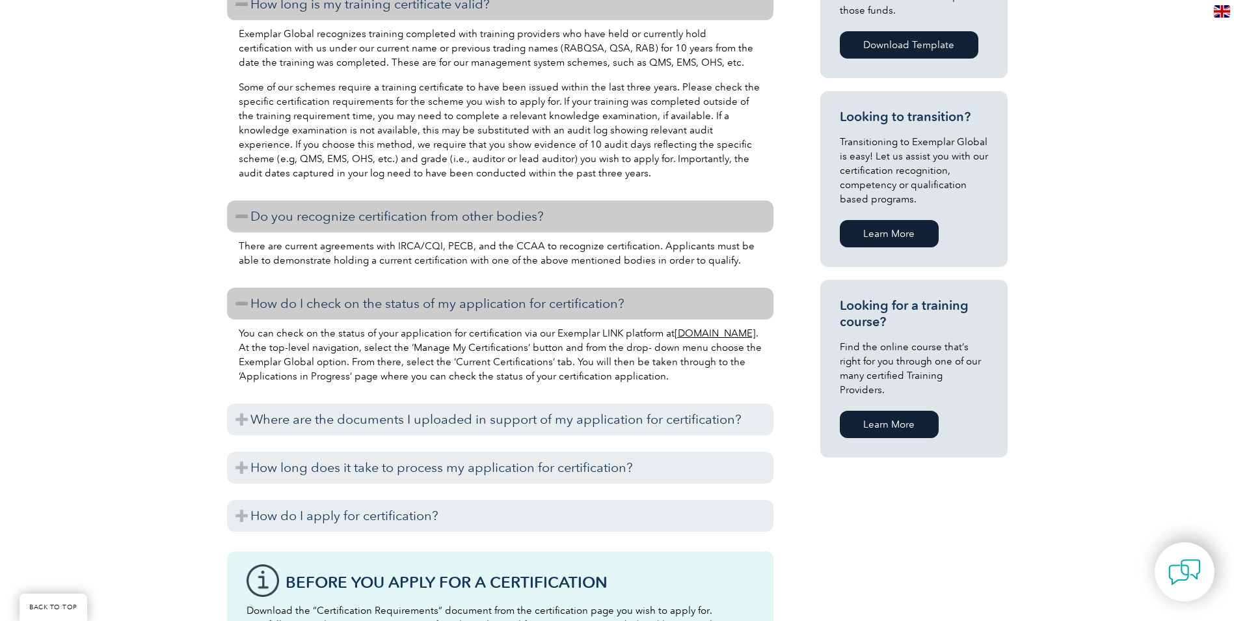
scroll to position [716, 0]
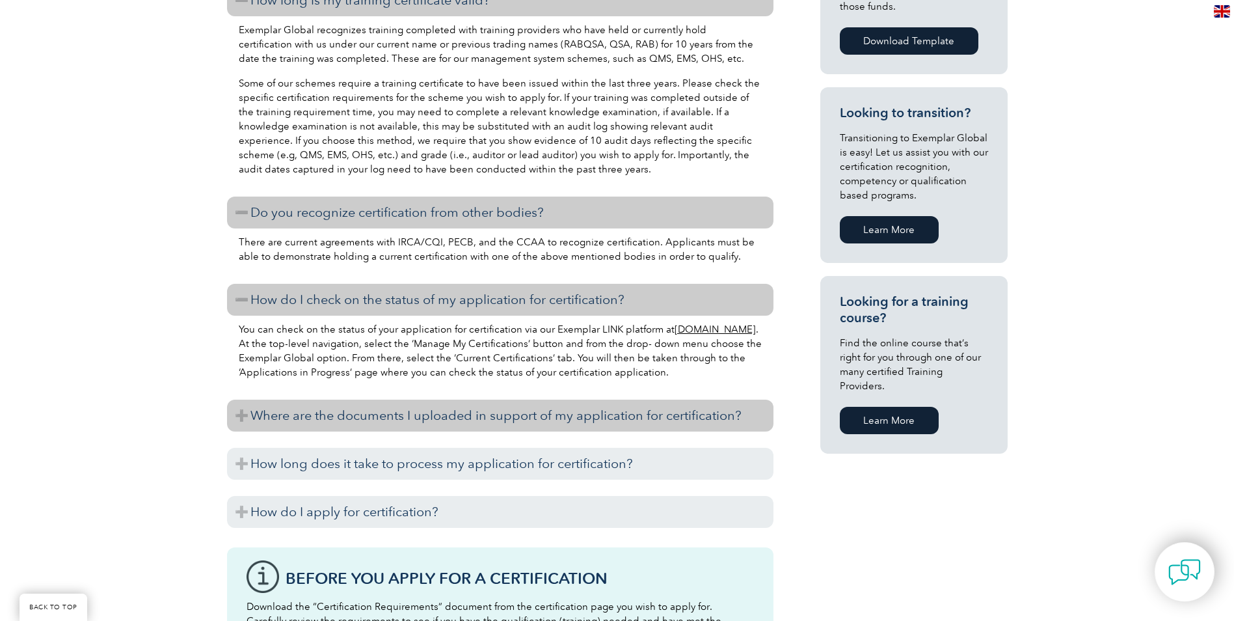
click at [274, 427] on h3 "Where are the documents I uploaded in support of my application for certificati…" at bounding box center [500, 416] width 547 height 32
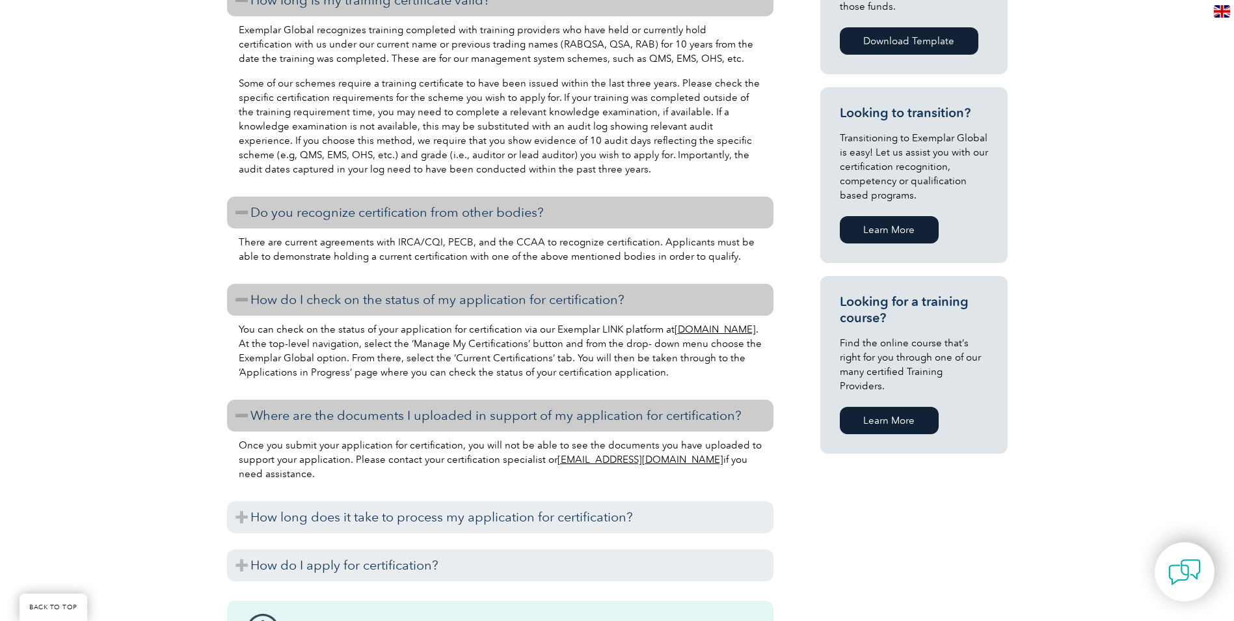
click at [274, 427] on h3 "Where are the documents I uploaded in support of my application for certificati…" at bounding box center [500, 416] width 547 height 32
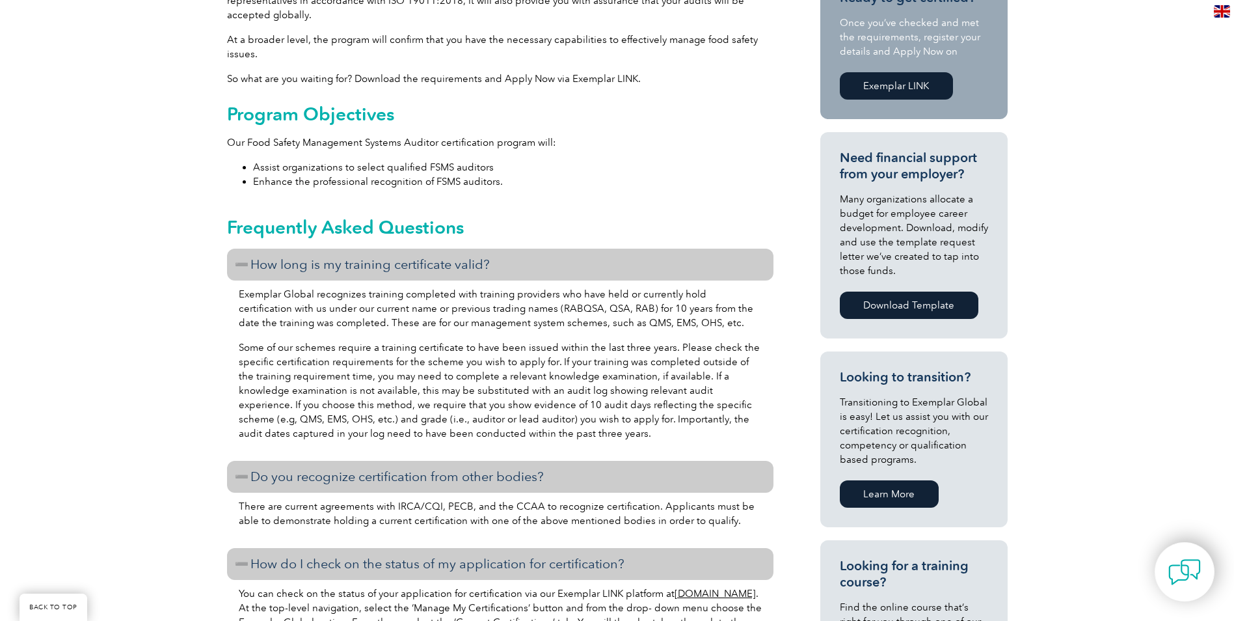
scroll to position [455, 0]
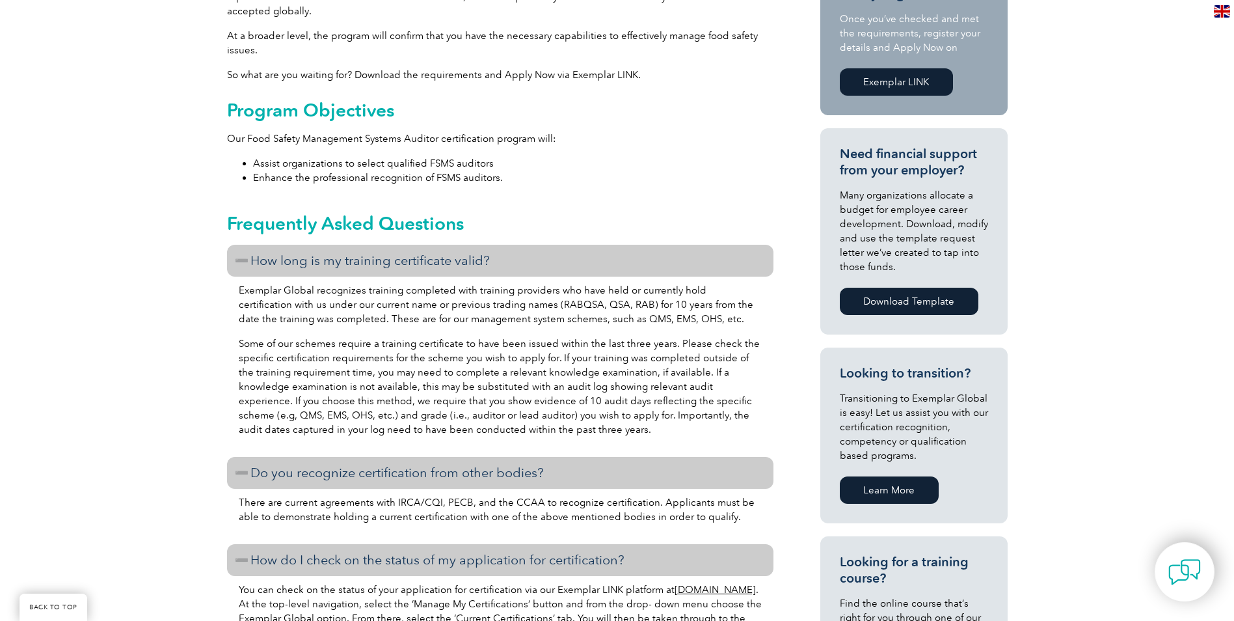
click at [873, 483] on link "Learn More" at bounding box center [889, 489] width 99 height 27
click at [880, 293] on link "Download Template" at bounding box center [909, 301] width 139 height 27
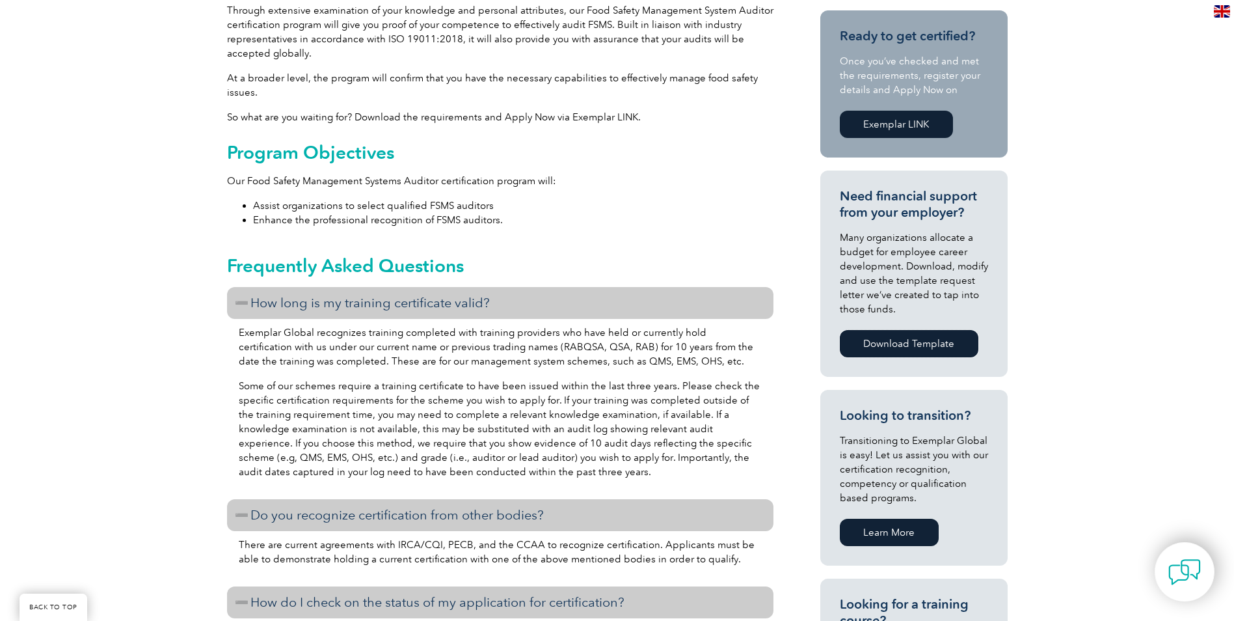
scroll to position [390, 0]
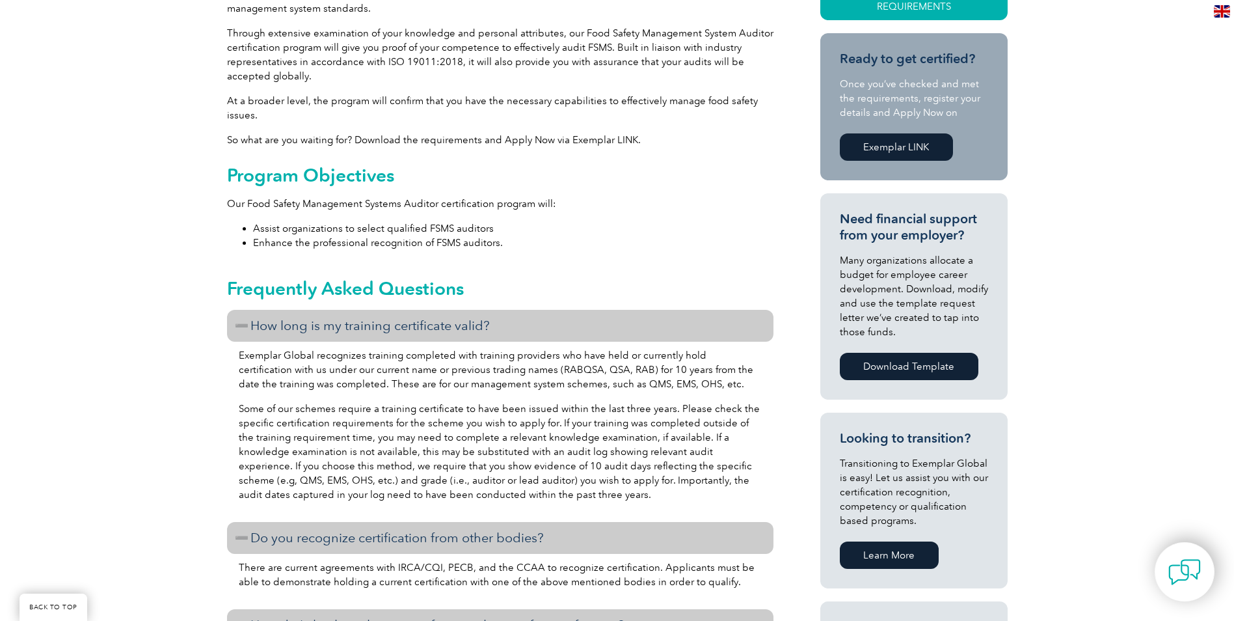
click at [914, 144] on link "Exemplar LINK" at bounding box center [896, 146] width 113 height 27
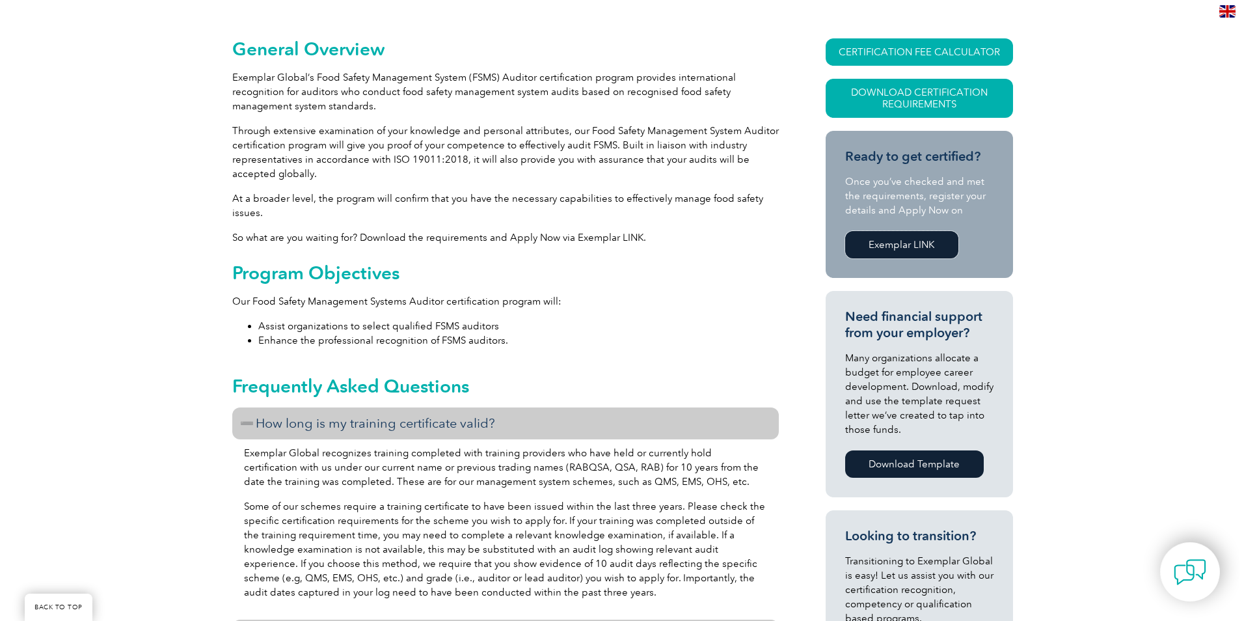
scroll to position [260, 0]
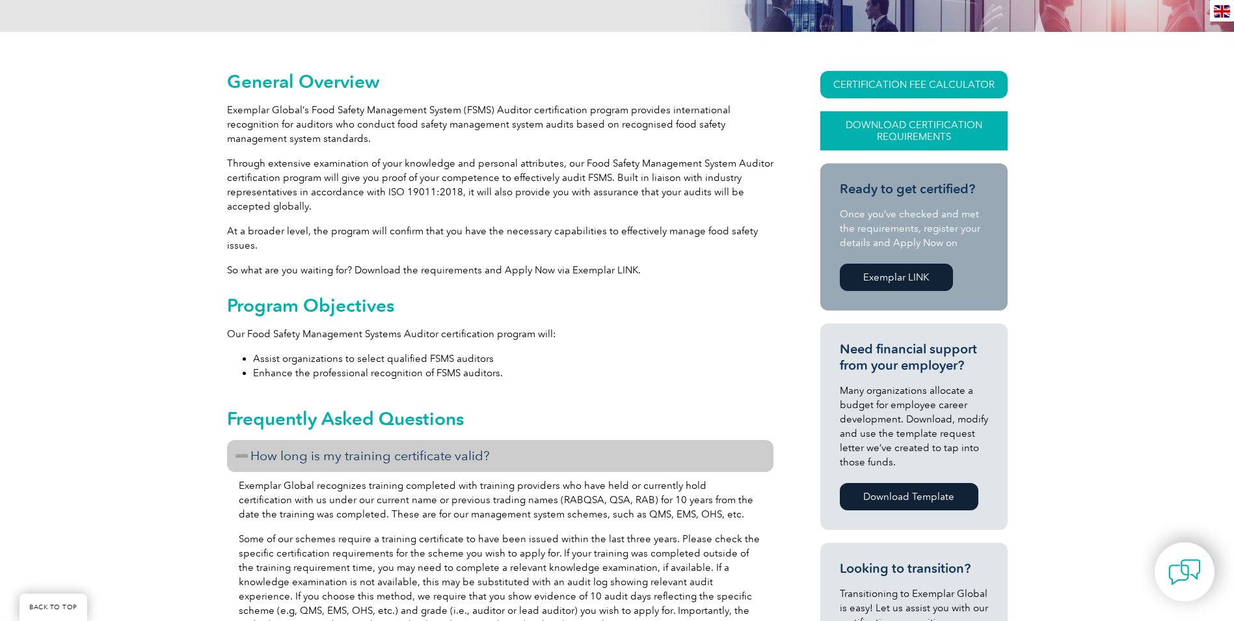
click at [846, 121] on link "Download Certification Requirements" at bounding box center [913, 130] width 187 height 39
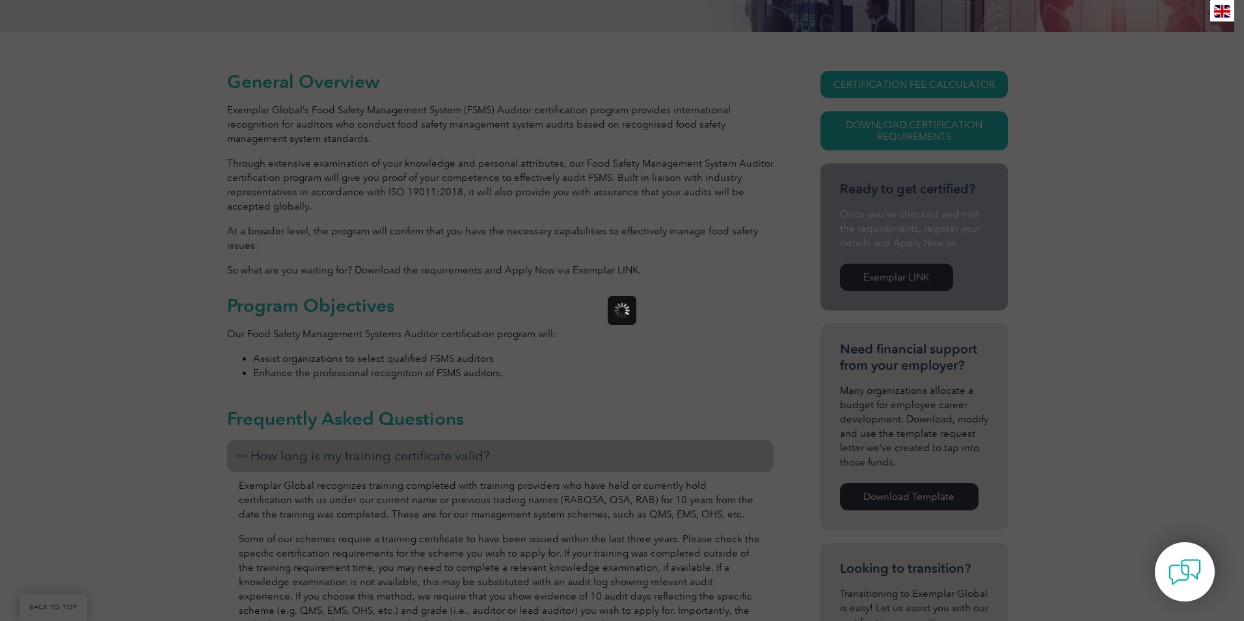
scroll to position [0, 0]
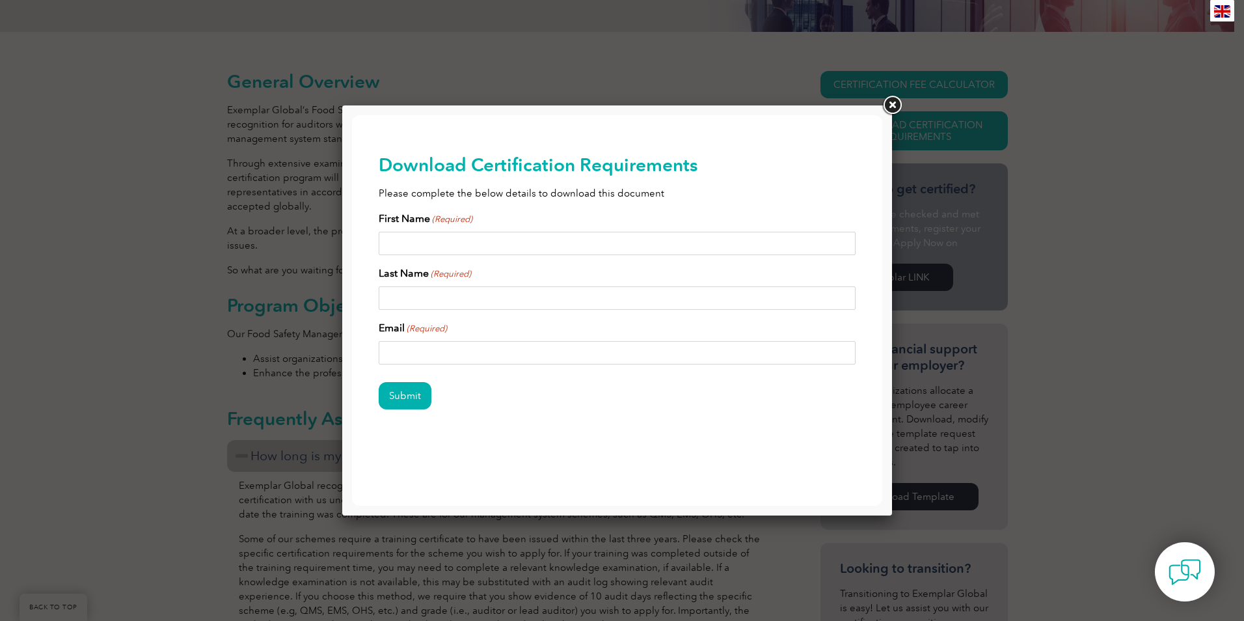
click at [603, 241] on input "First Name (Required)" at bounding box center [618, 243] width 478 height 23
type input "Gerren Collymore"
type input "Collymore"
type input "gerrenc@yahoo.com"
click at [414, 401] on input "Submit" at bounding box center [405, 395] width 53 height 27
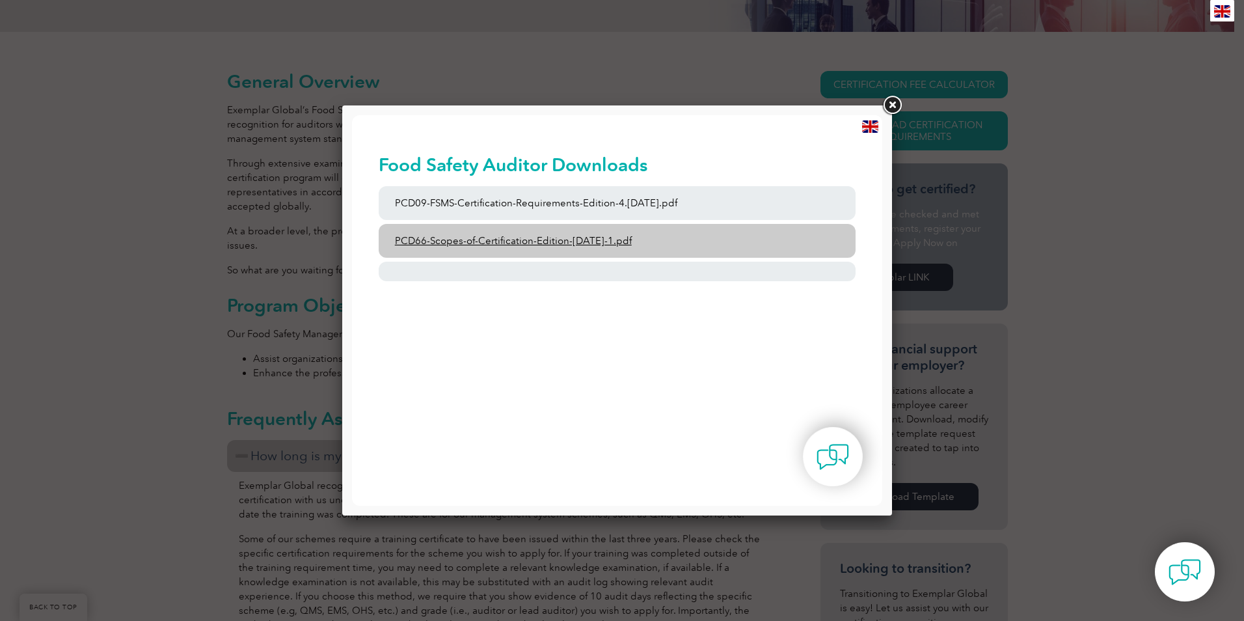
click at [446, 236] on link "PCD66-Scopes-of-Certification-Edition-6-September-2023-1.pdf" at bounding box center [618, 241] width 478 height 34
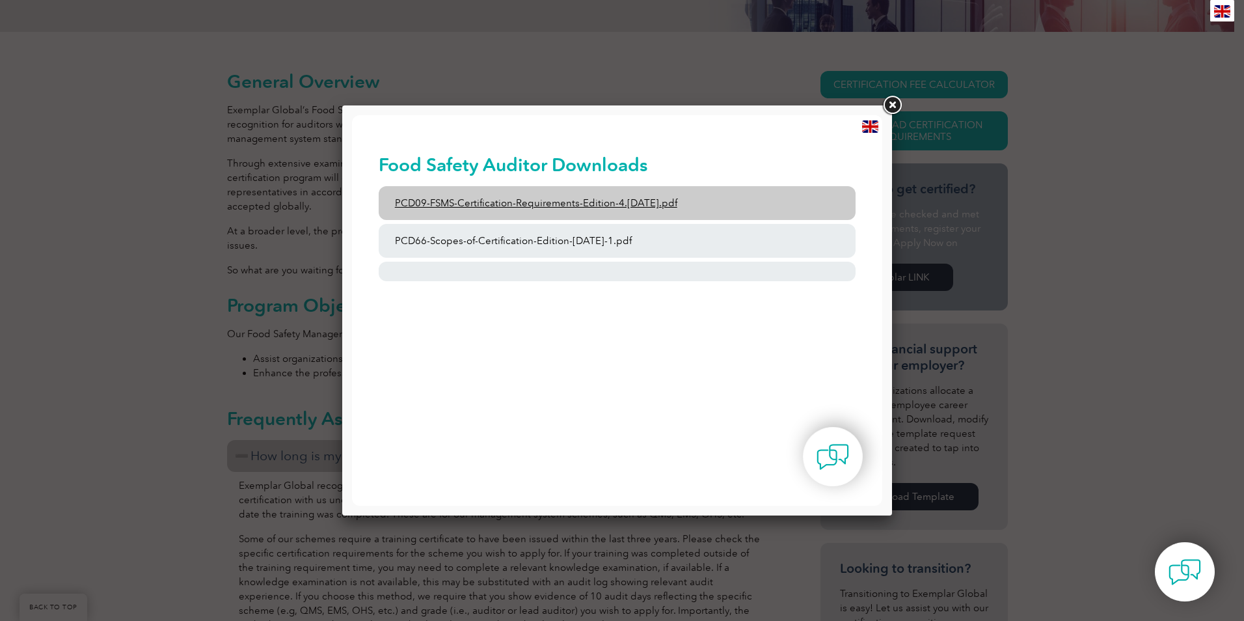
click at [668, 206] on link "PCD09-FSMS-Certification-Requirements-Edition-4.2-March-2023.pdf" at bounding box center [618, 203] width 478 height 34
